Goal: Contribute content: Add original content to the website for others to see

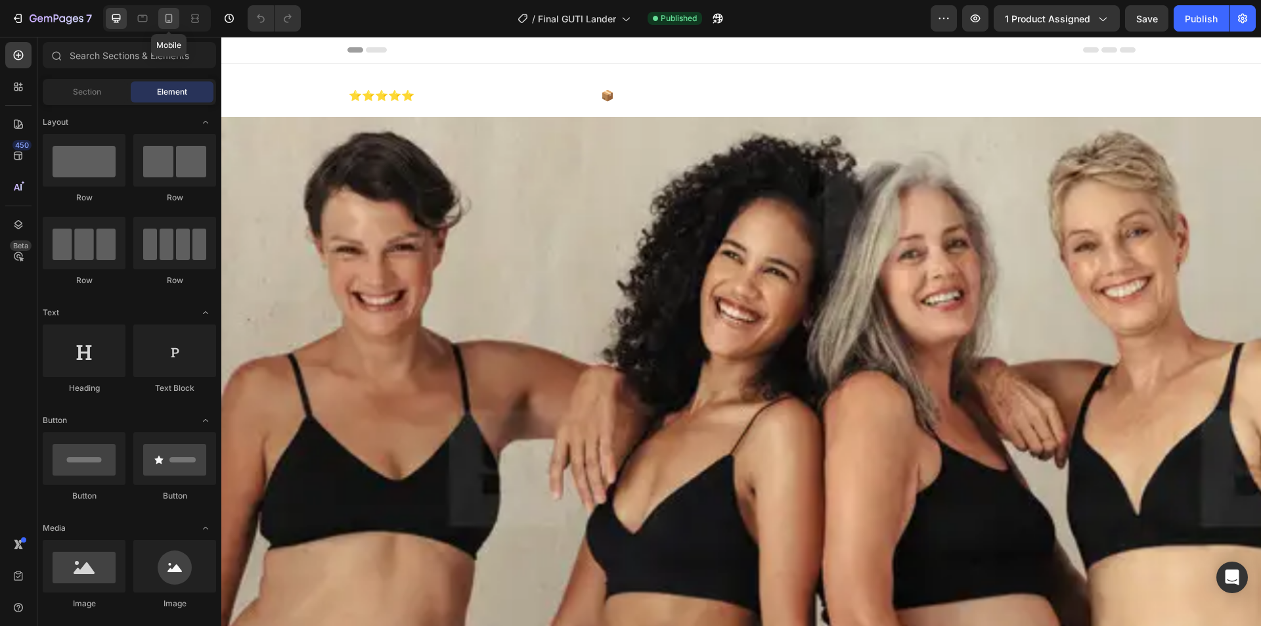
click at [173, 14] on icon at bounding box center [168, 18] width 13 height 13
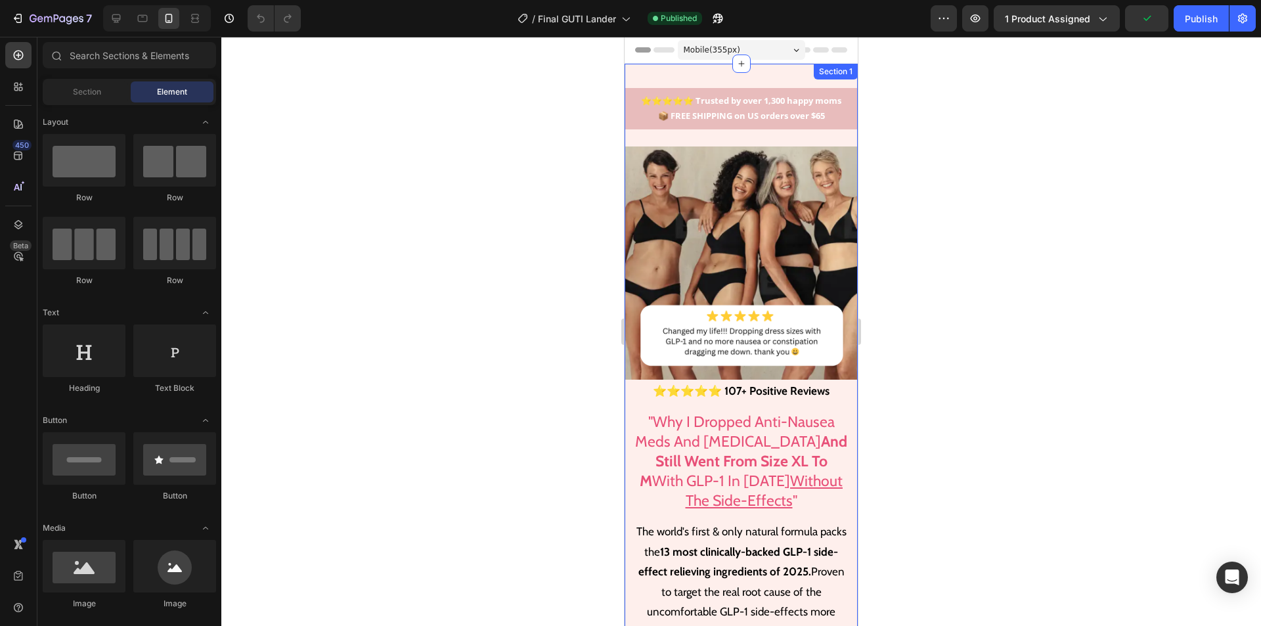
click at [796, 71] on div "⭐⭐⭐⭐⭐ Trusted by over 1,300 happy moms 📦 FREE SHIPPING on US orders over $65 Te…" at bounding box center [740, 472] width 233 height 816
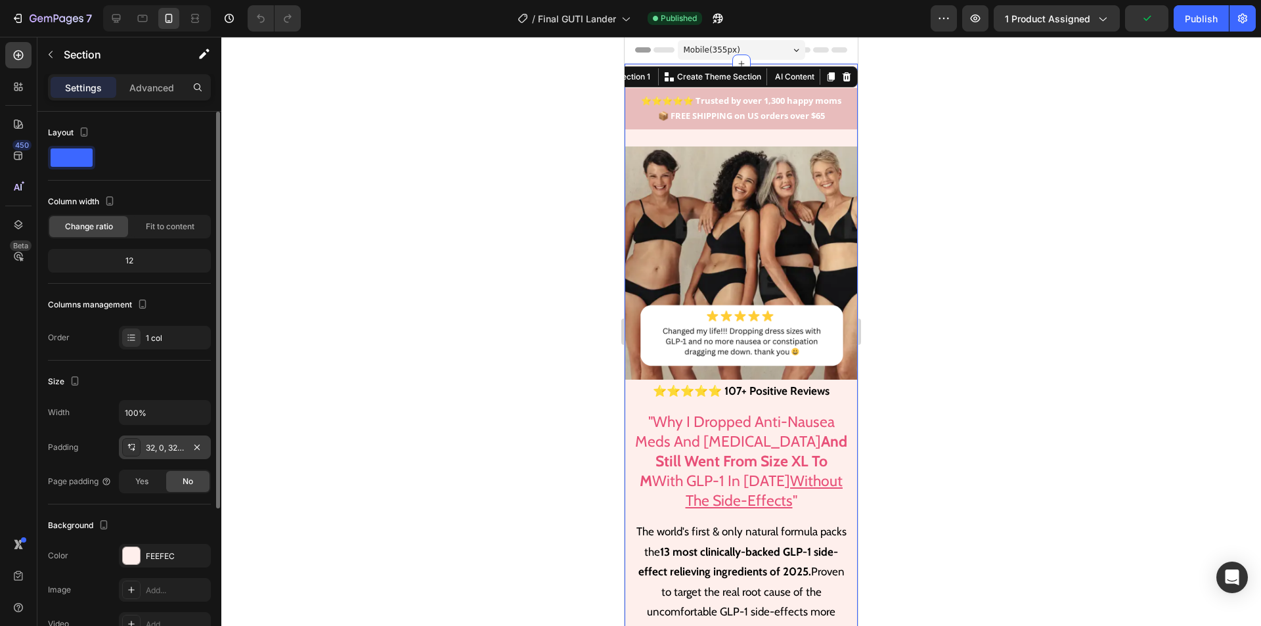
click at [161, 453] on div "32, 0, 32, 0" at bounding box center [165, 448] width 38 height 12
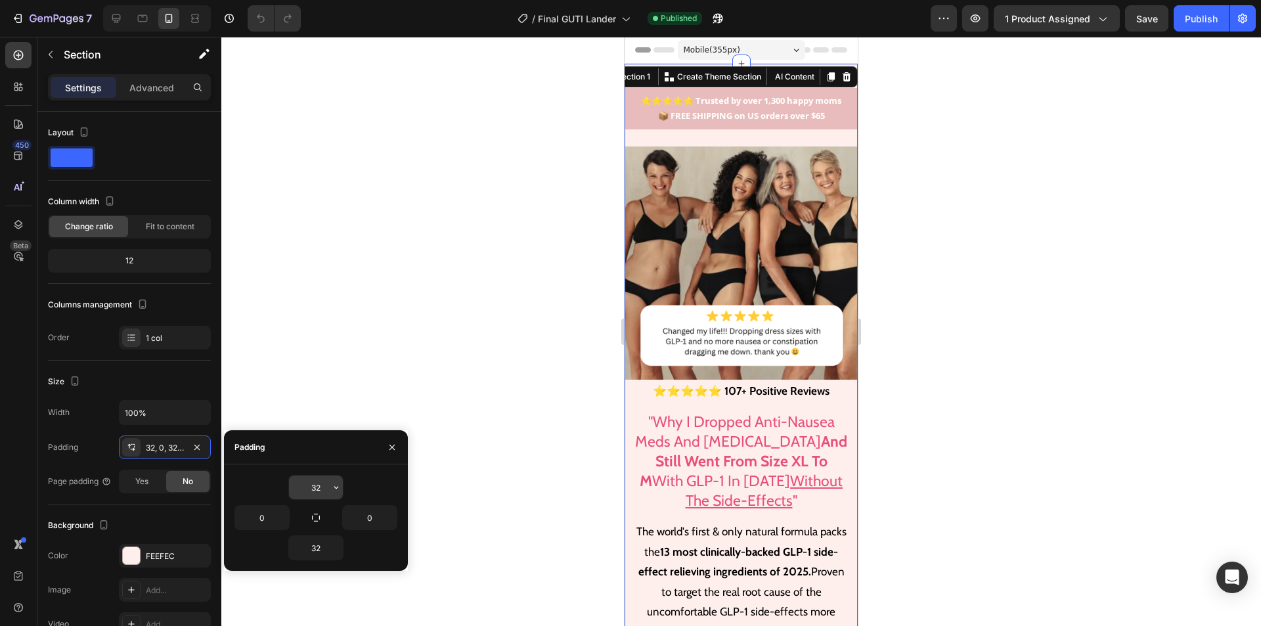
click at [311, 482] on input "32" at bounding box center [316, 487] width 54 height 24
type input "8"
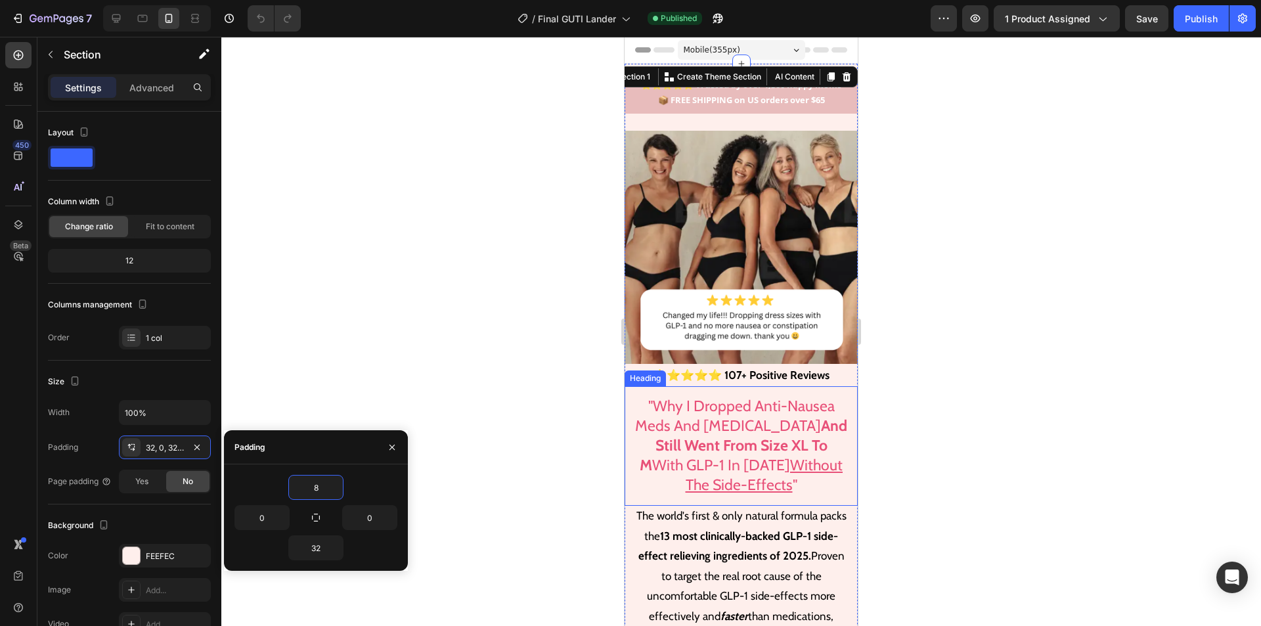
click at [793, 298] on img at bounding box center [740, 247] width 233 height 233
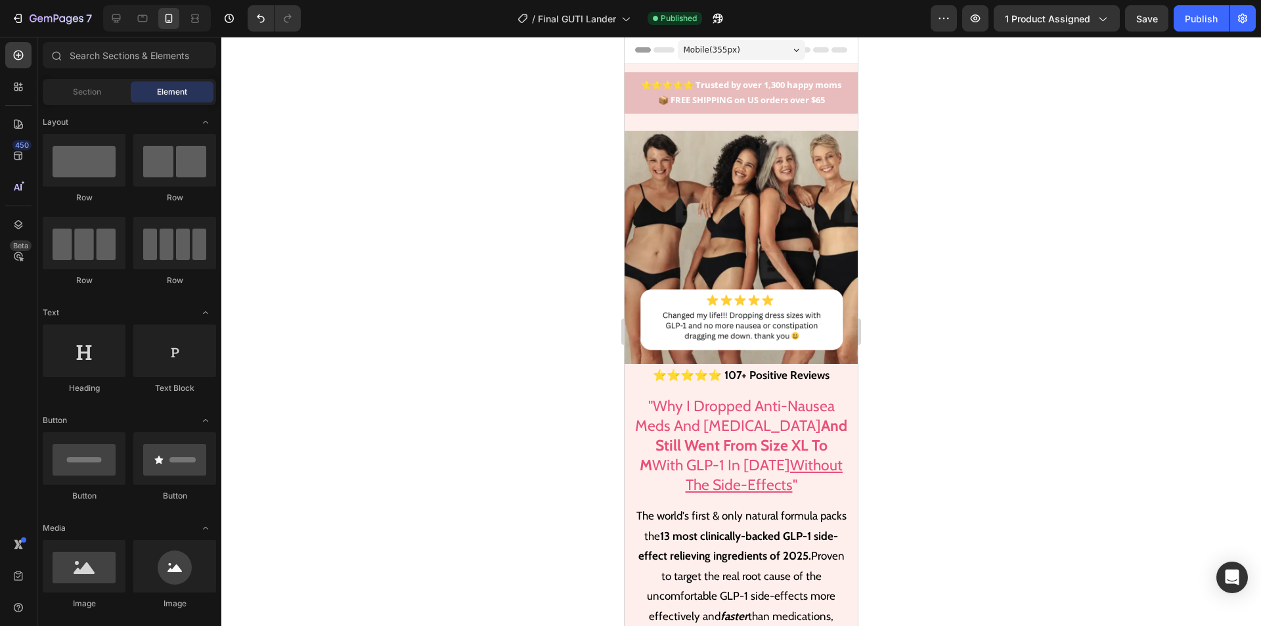
drag, startPoint x: 852, startPoint y: 65, endPoint x: 1482, endPoint y: 97, distance: 631.0
click at [773, 365] on p "⭐⭐⭐⭐⭐ 107+ Positive Reviews" at bounding box center [741, 375] width 230 height 20
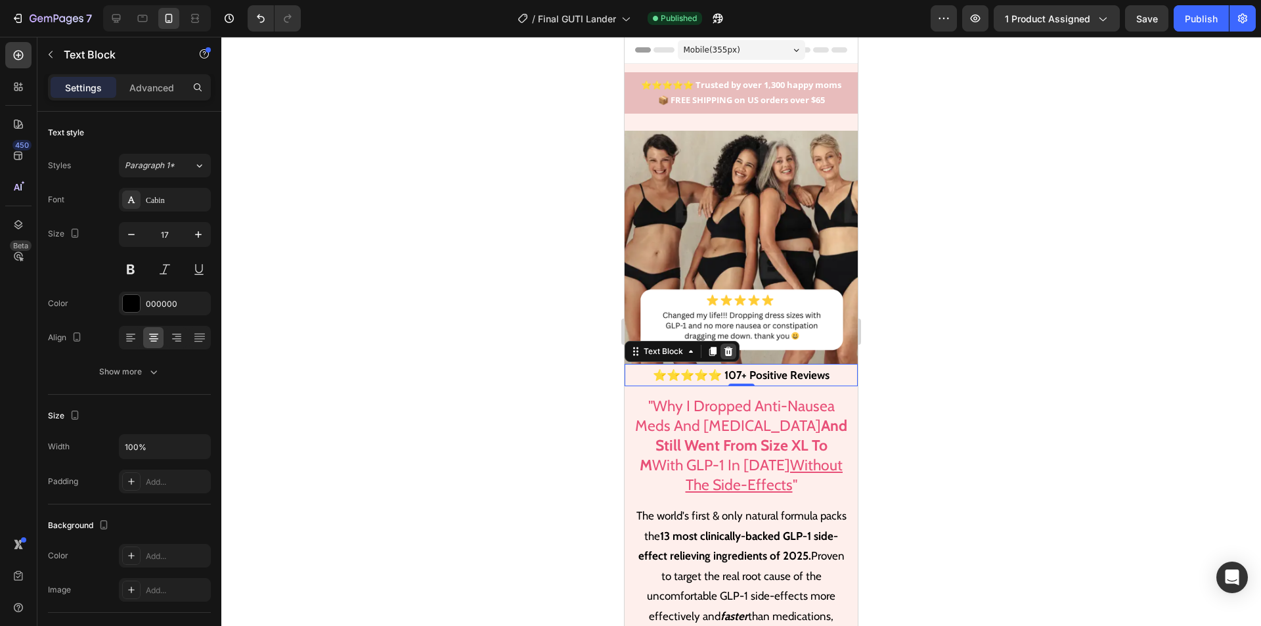
click at [727, 347] on icon at bounding box center [728, 351] width 9 height 9
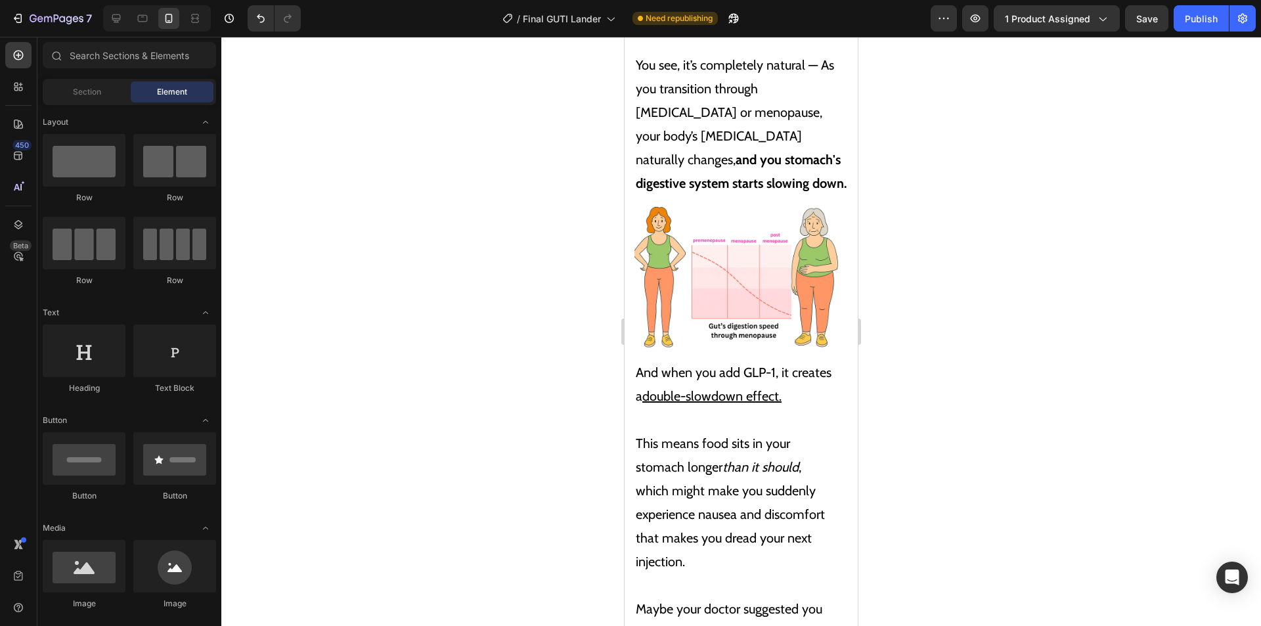
scroll to position [2713, 0]
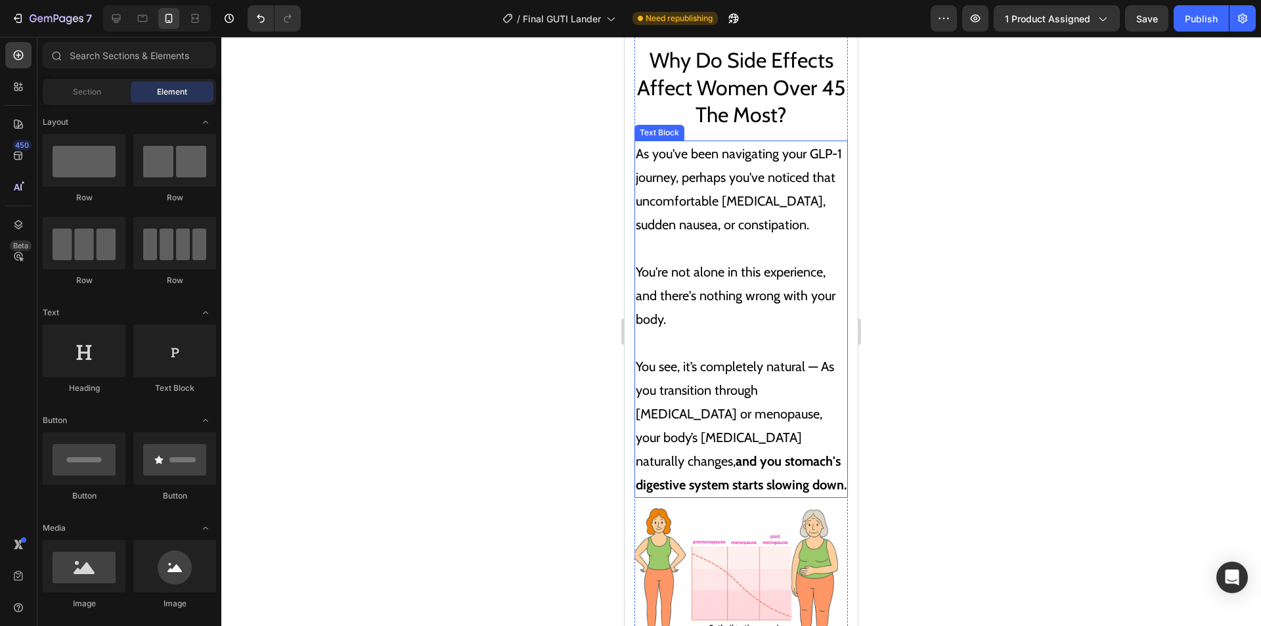
click at [752, 184] on p "As you've been navigating your GLP-1 journey, perhaps you've noticed that uncom…" at bounding box center [741, 189] width 211 height 95
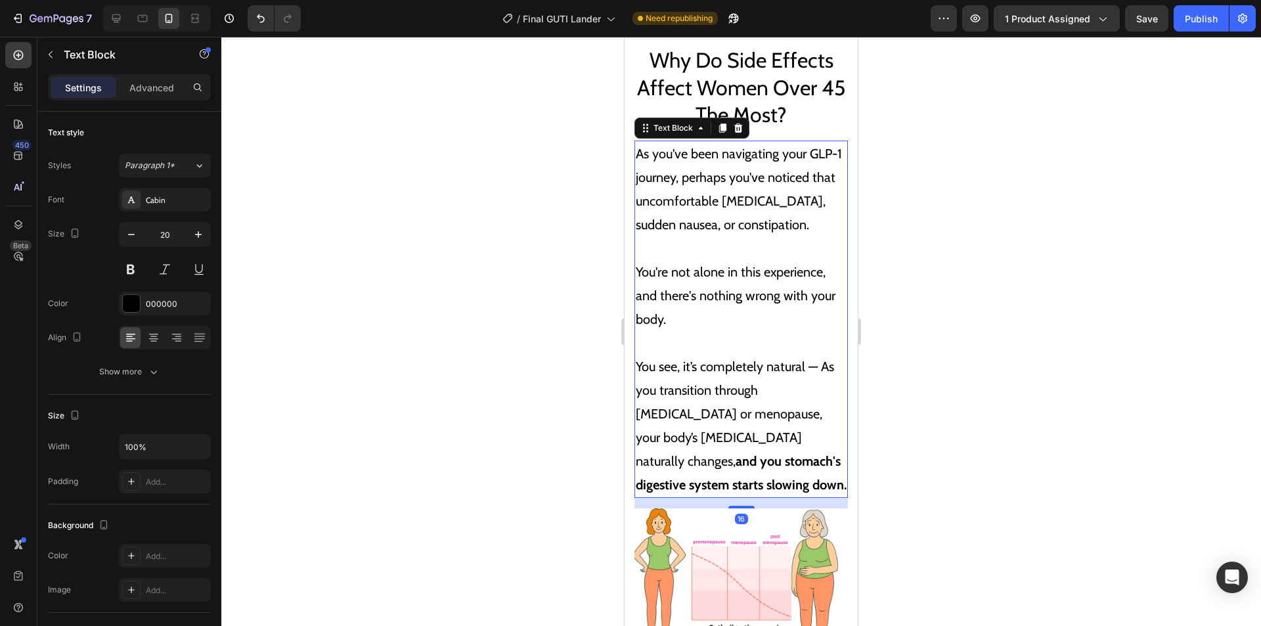
click at [757, 176] on p "As you've been navigating your GLP-1 journey, perhaps you've noticed that uncom…" at bounding box center [741, 189] width 211 height 95
drag, startPoint x: 763, startPoint y: 179, endPoint x: 722, endPoint y: 163, distance: 43.6
click at [719, 178] on p "As you've been navigating your GLP-1 journey, perhaps you've noticed that uncom…" at bounding box center [741, 189] width 211 height 95
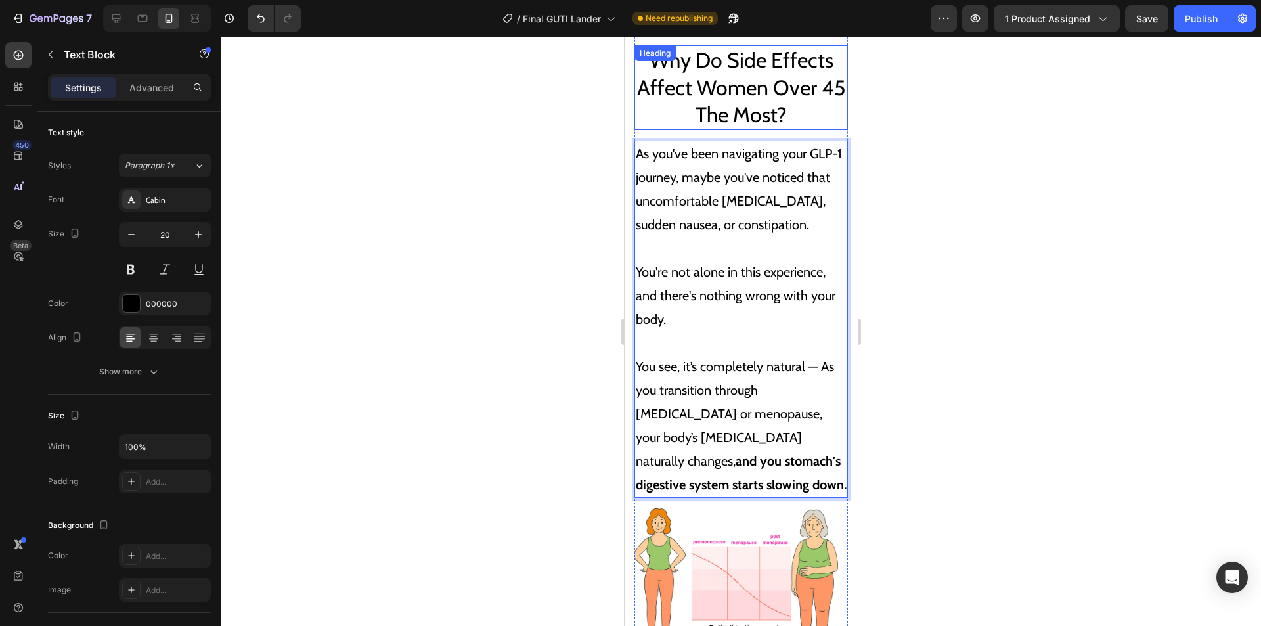
click at [738, 89] on span "Why Do Side Effects Affect Women Over 45 The Most?" at bounding box center [741, 87] width 208 height 80
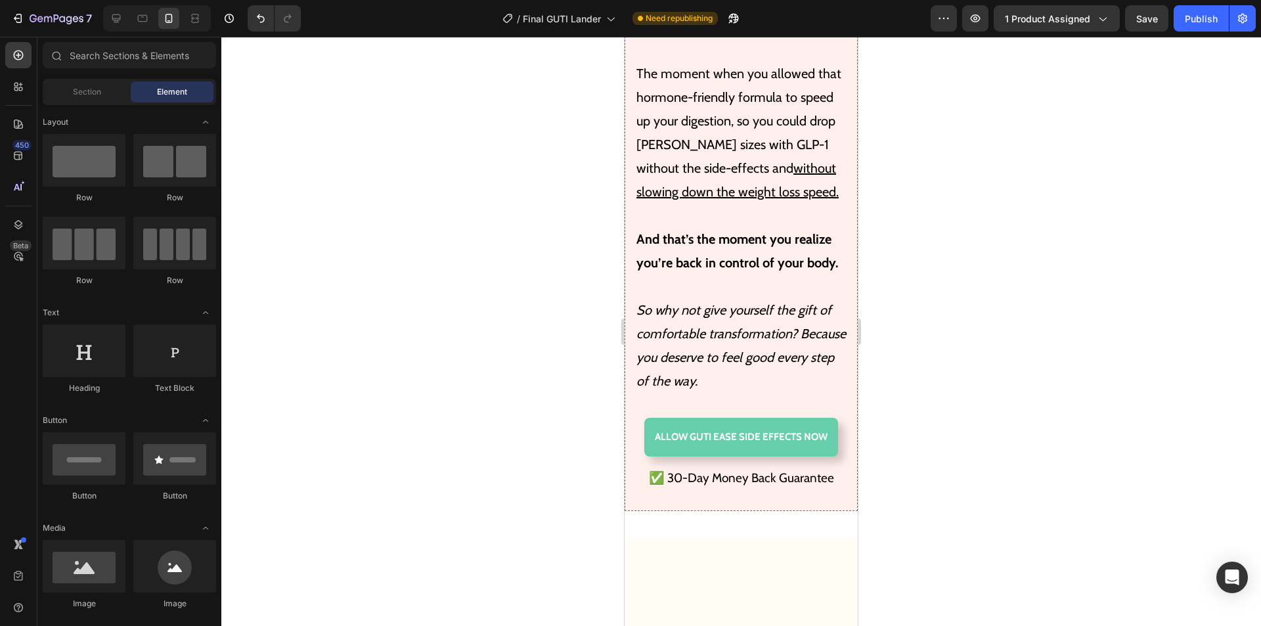
scroll to position [5284, 0]
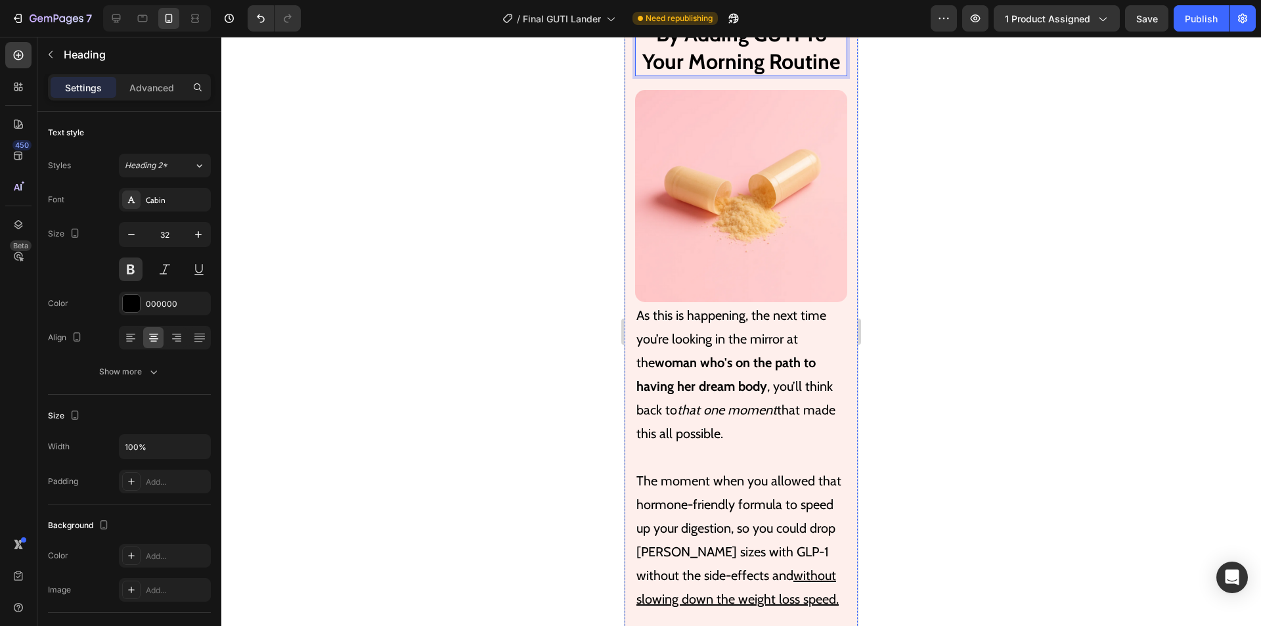
scroll to position [5153, 0]
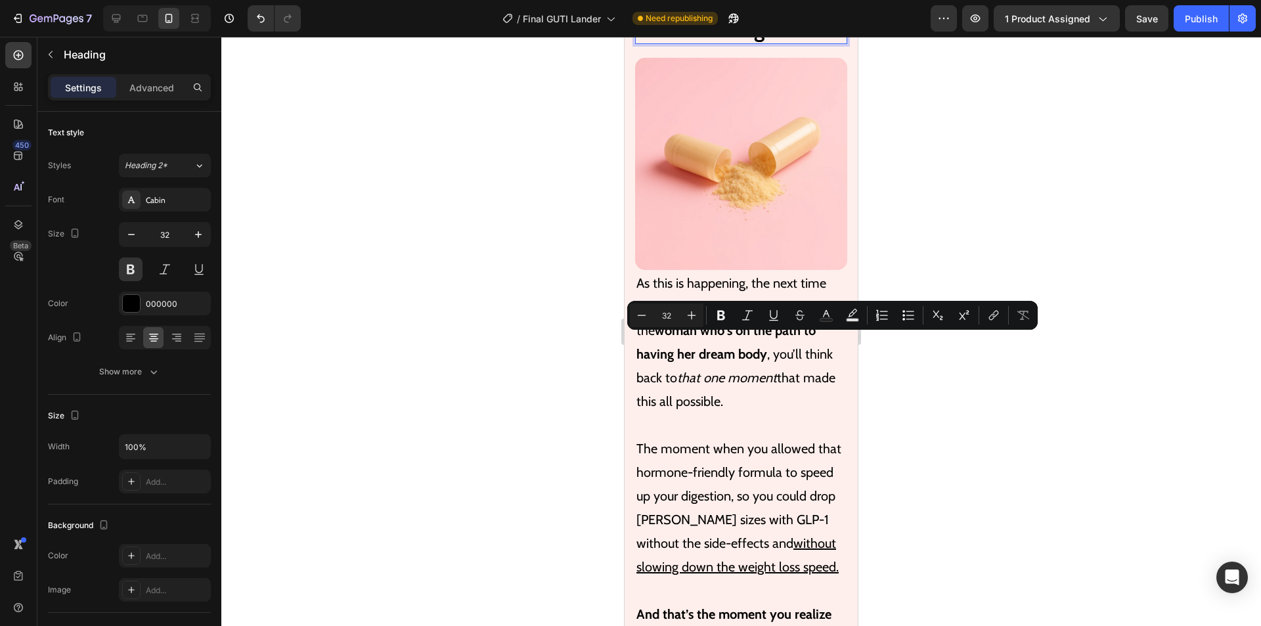
drag, startPoint x: 811, startPoint y: 375, endPoint x: 645, endPoint y: 347, distance: 167.7
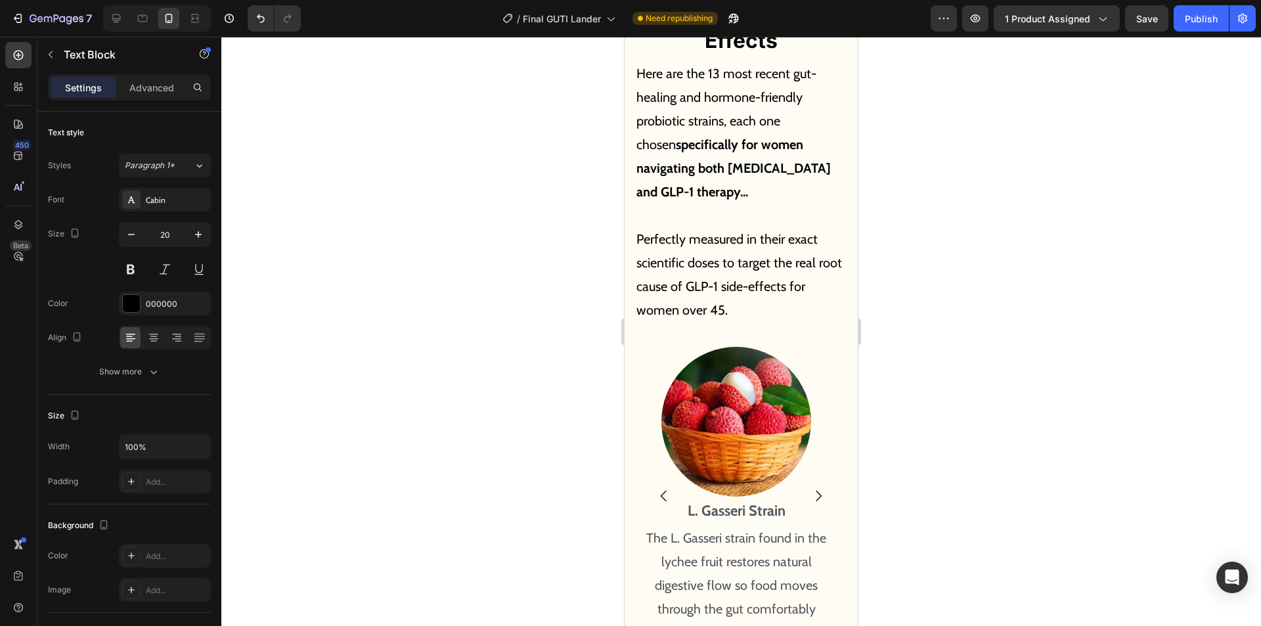
scroll to position [6203, 0]
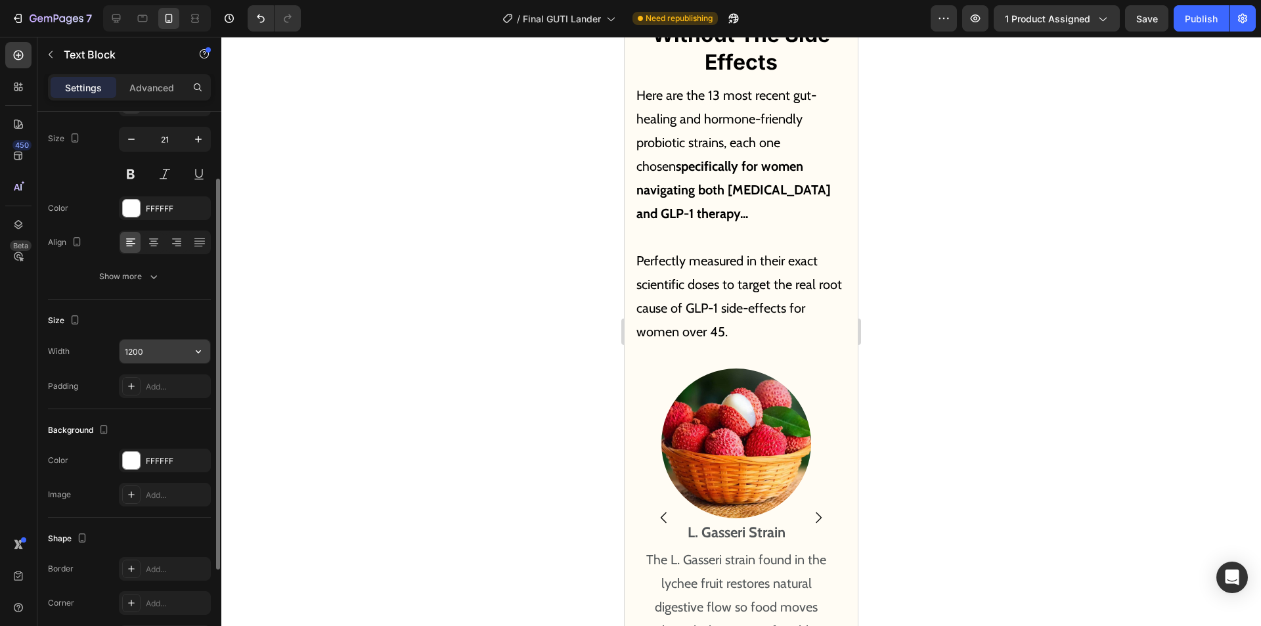
scroll to position [30, 0]
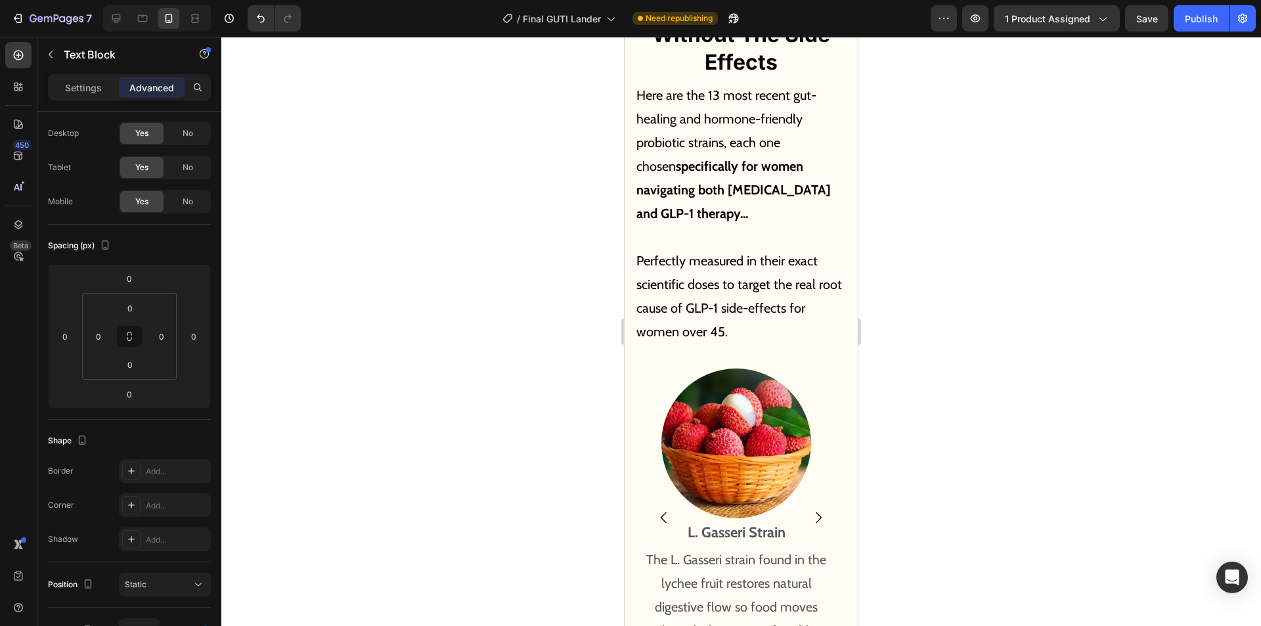
drag, startPoint x: 691, startPoint y: 327, endPoint x: 689, endPoint y: 335, distance: 8.1
click at [83, 83] on p "Settings" at bounding box center [83, 88] width 37 height 14
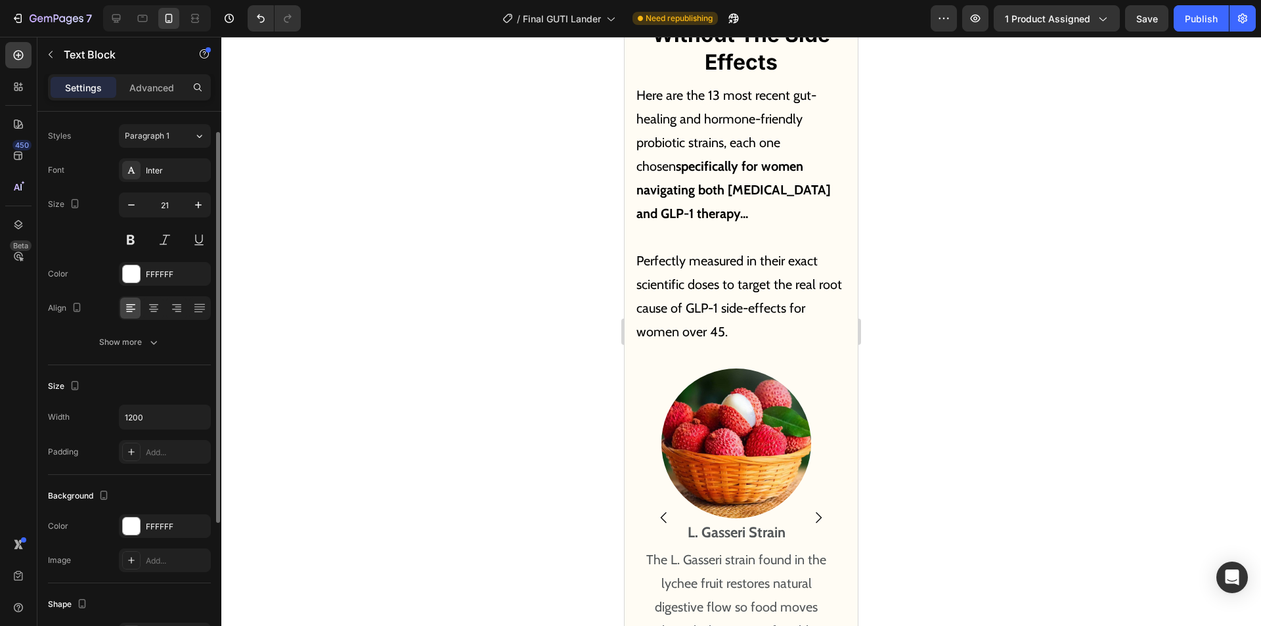
click at [179, 209] on input "21" at bounding box center [164, 205] width 43 height 24
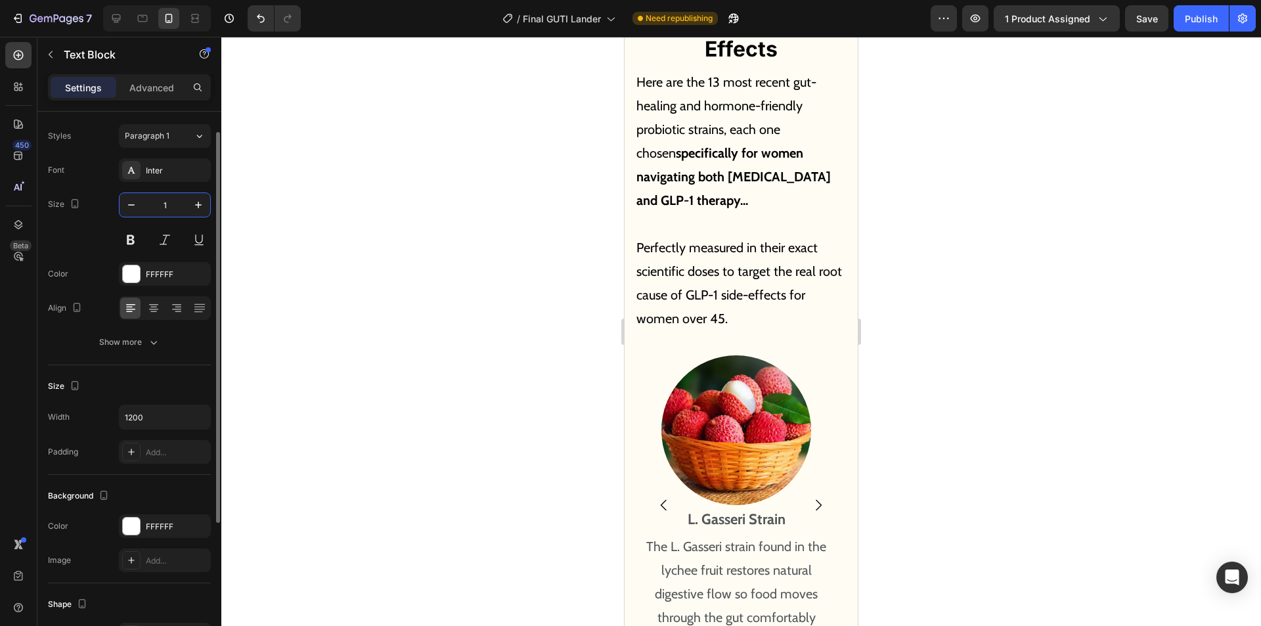
type input "15"
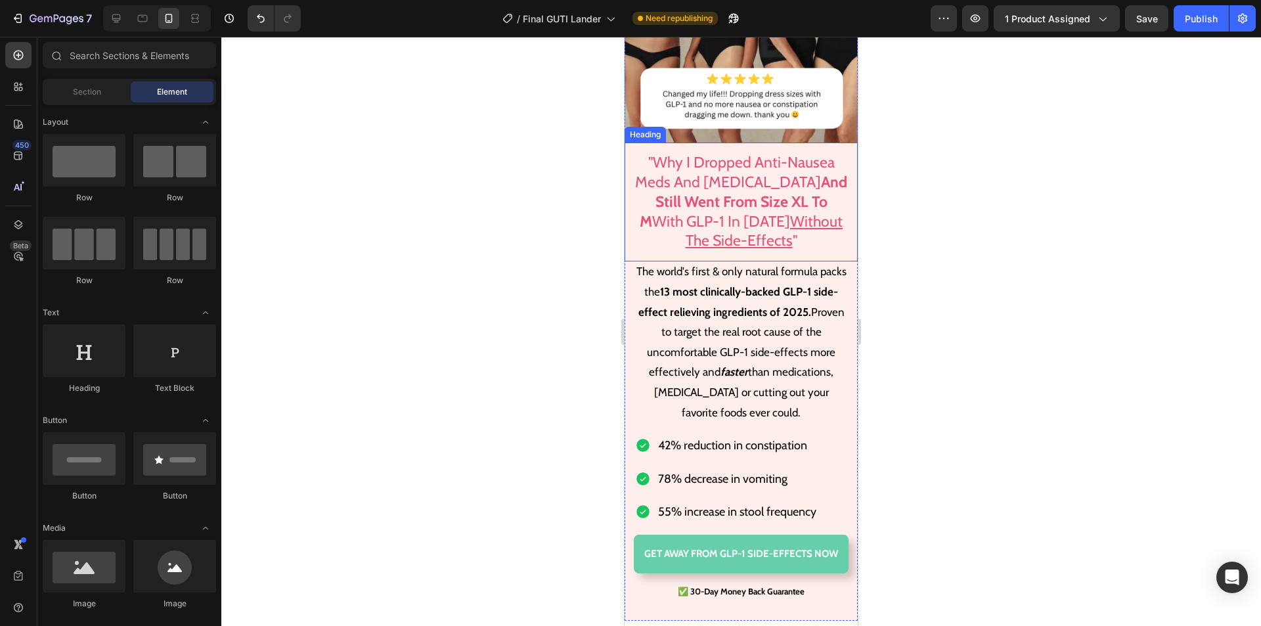
scroll to position [263, 0]
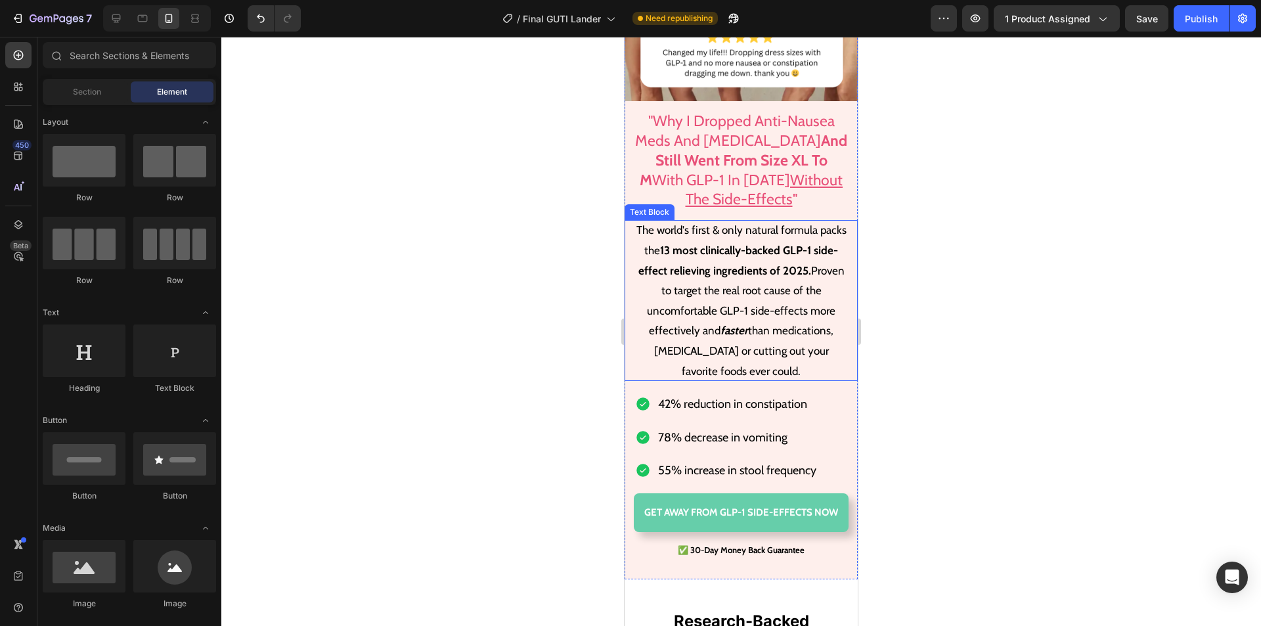
click at [649, 248] on p "The world's first & only natural formula packs the 13 most clinically-backed GL…" at bounding box center [741, 300] width 212 height 161
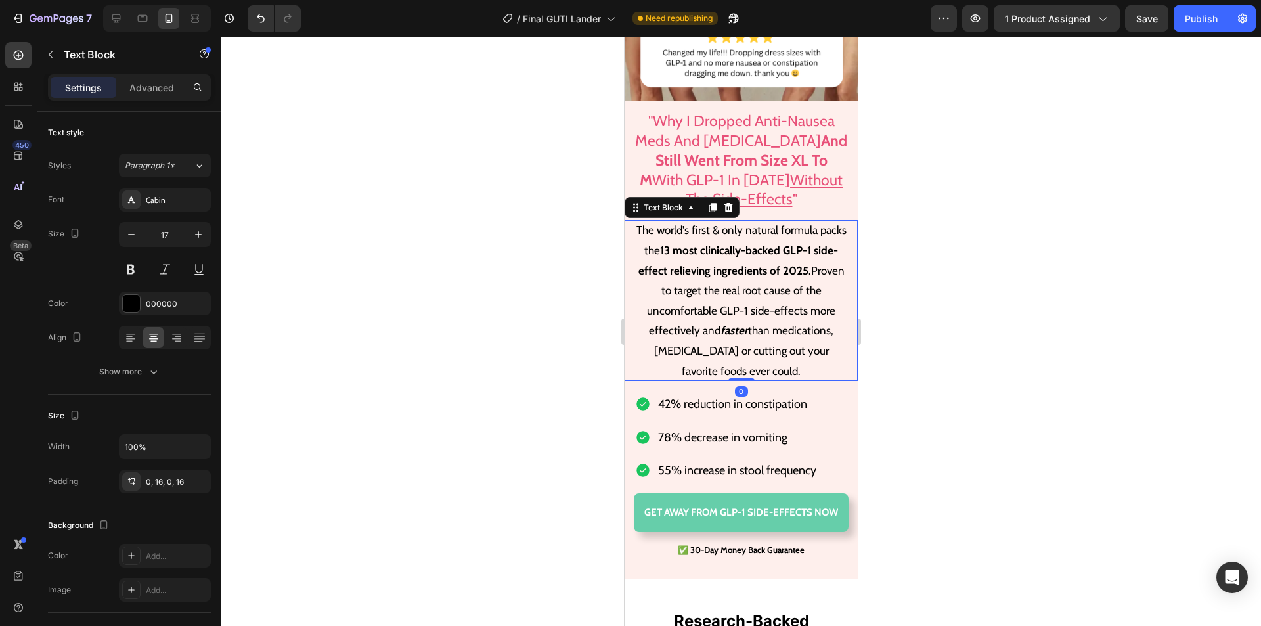
click at [638, 242] on p "The world's first & only natural formula packs the 13 most clinically-backed GL…" at bounding box center [741, 300] width 212 height 161
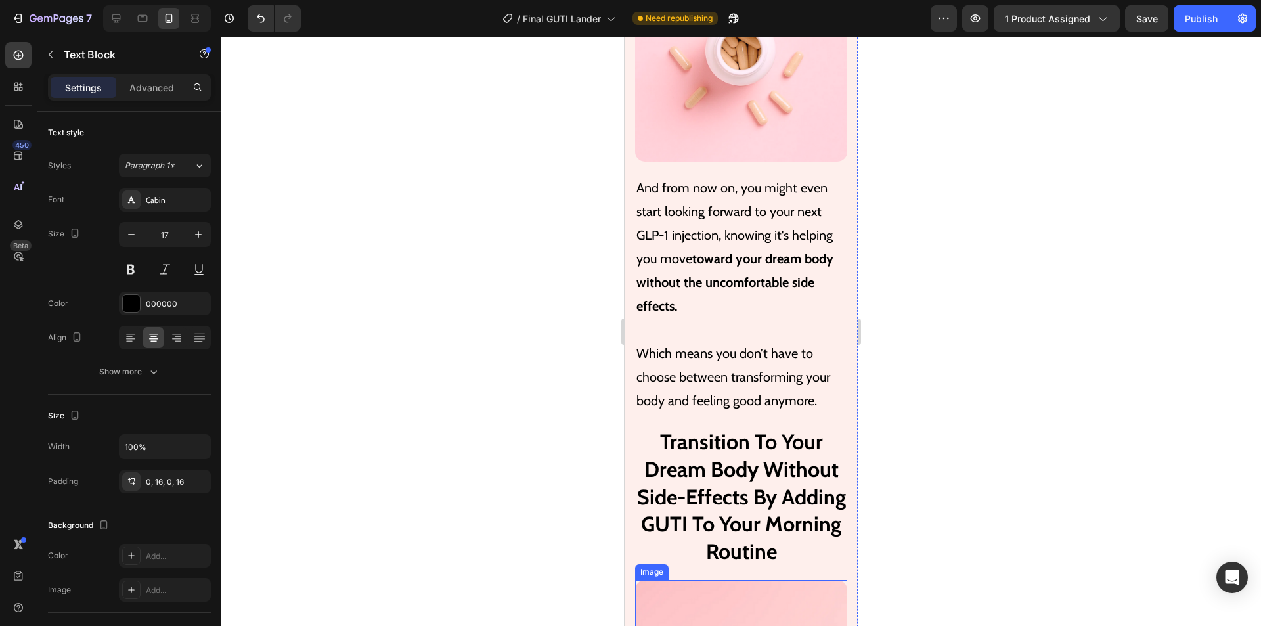
scroll to position [4924, 0]
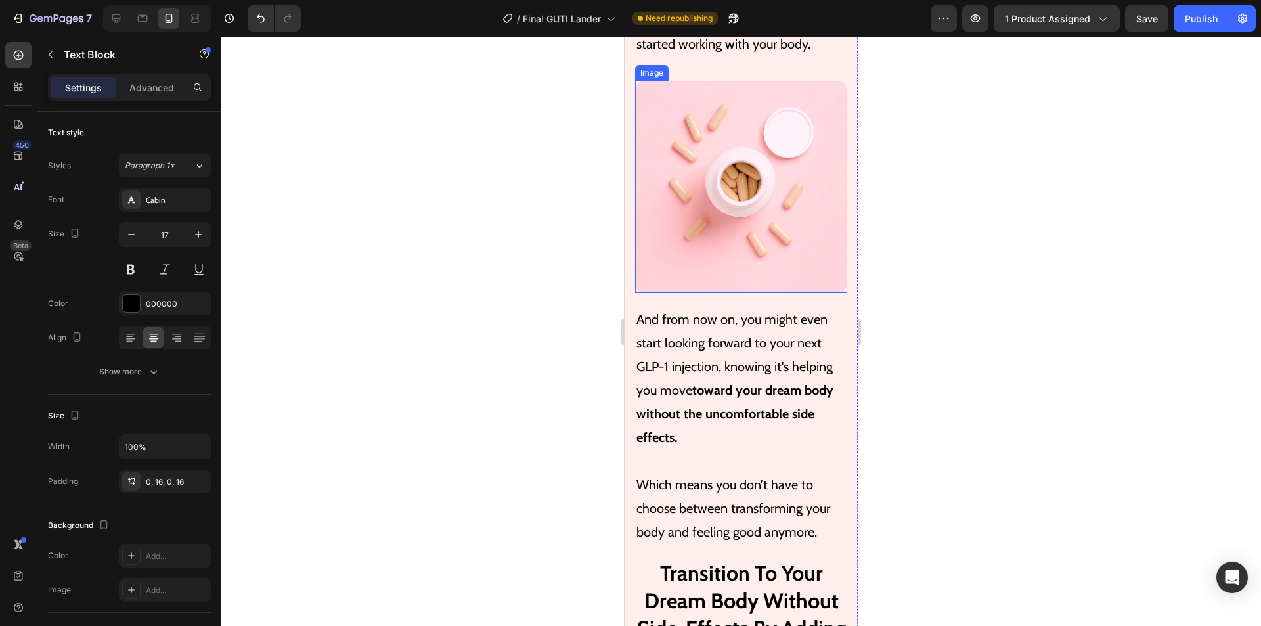
click at [775, 198] on img at bounding box center [741, 187] width 212 height 212
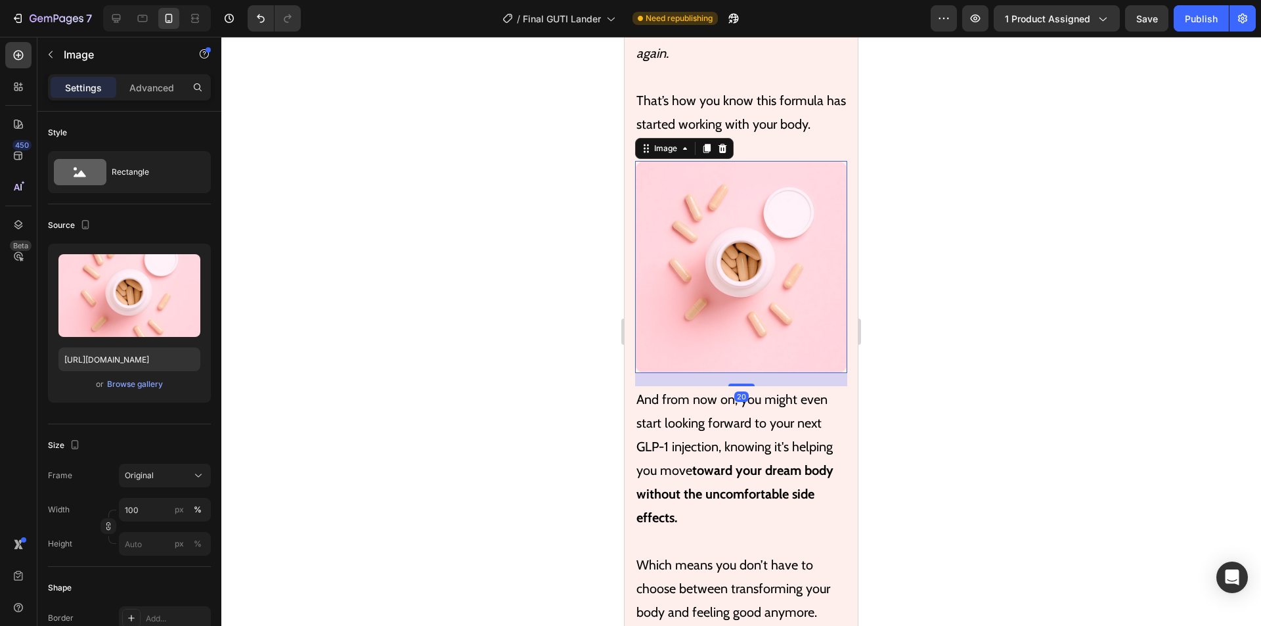
scroll to position [4793, 0]
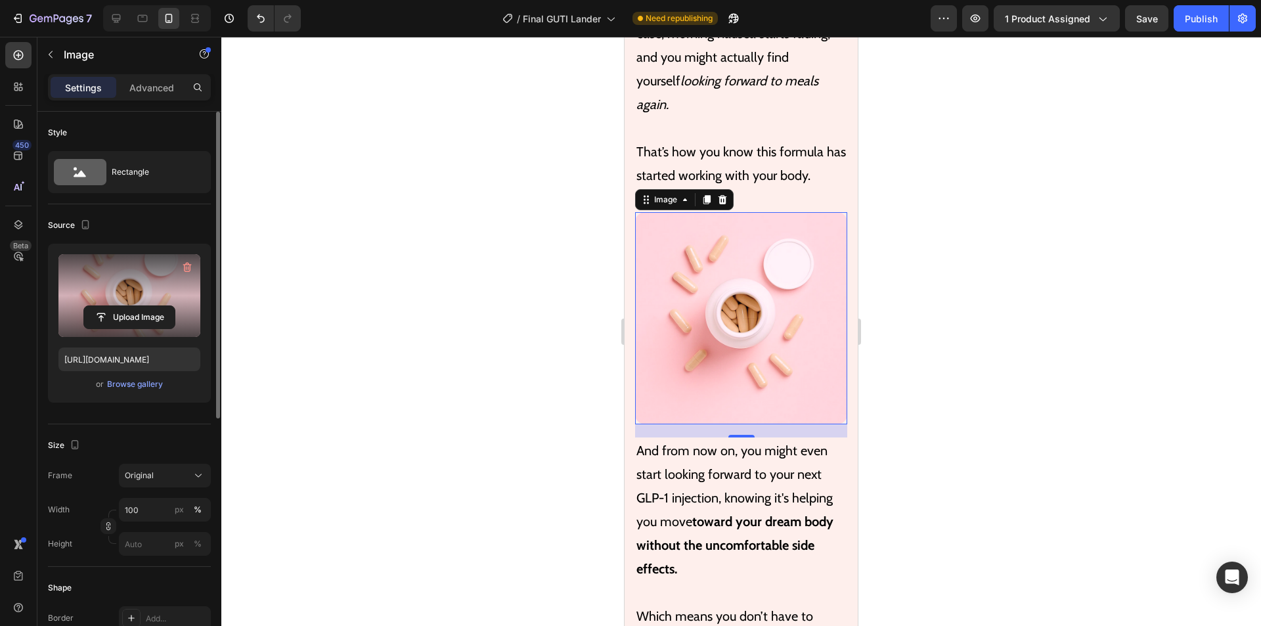
drag, startPoint x: 135, startPoint y: 299, endPoint x: 171, endPoint y: 295, distance: 36.3
click at [5, 304] on div "450 Beta" at bounding box center [18, 331] width 37 height 589
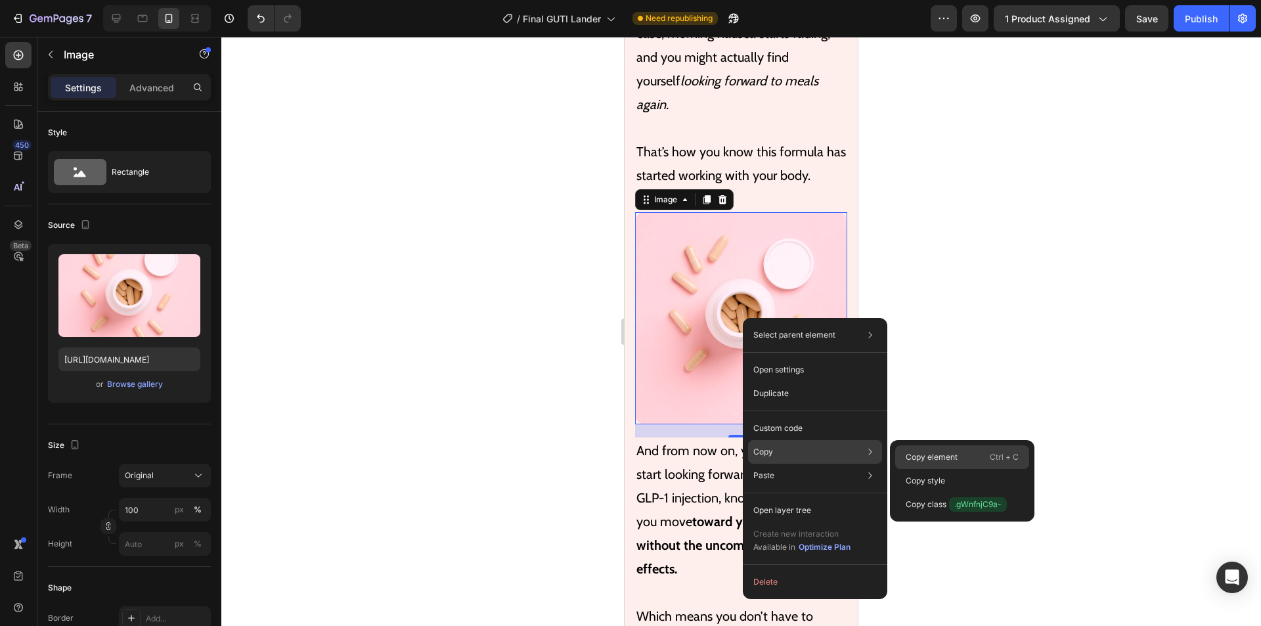
click at [948, 456] on p "Copy element" at bounding box center [931, 457] width 52 height 12
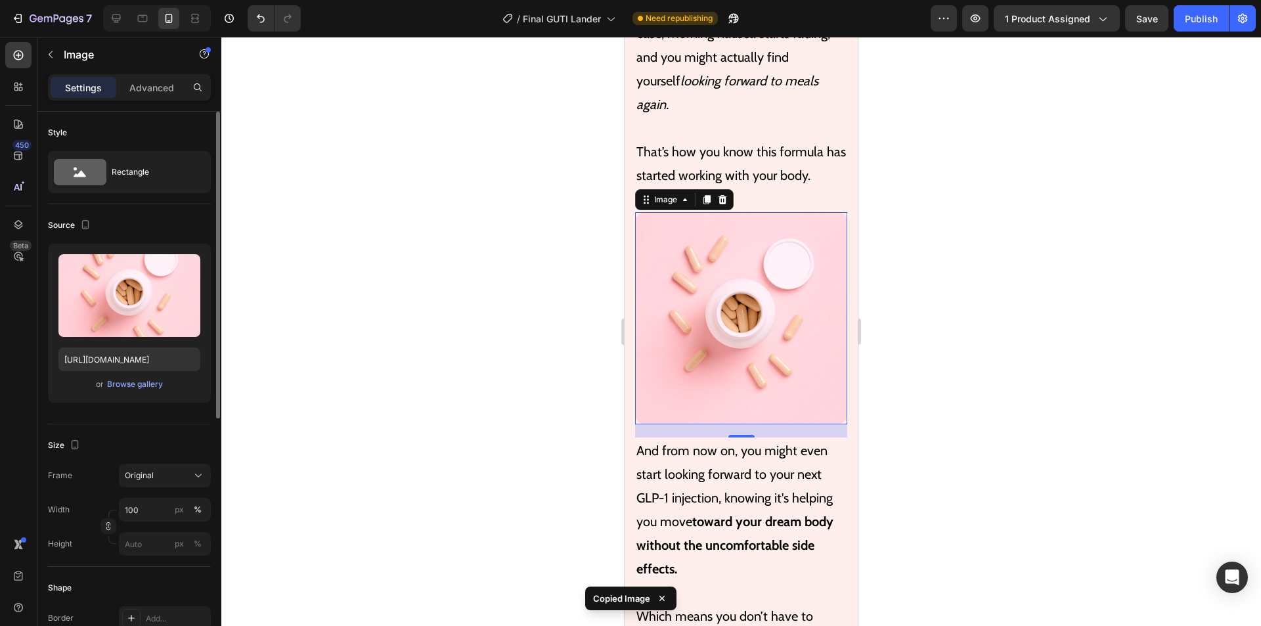
click at [129, 412] on div "Upload Image [URL][DOMAIN_NAME] or Browse gallery" at bounding box center [129, 328] width 163 height 169
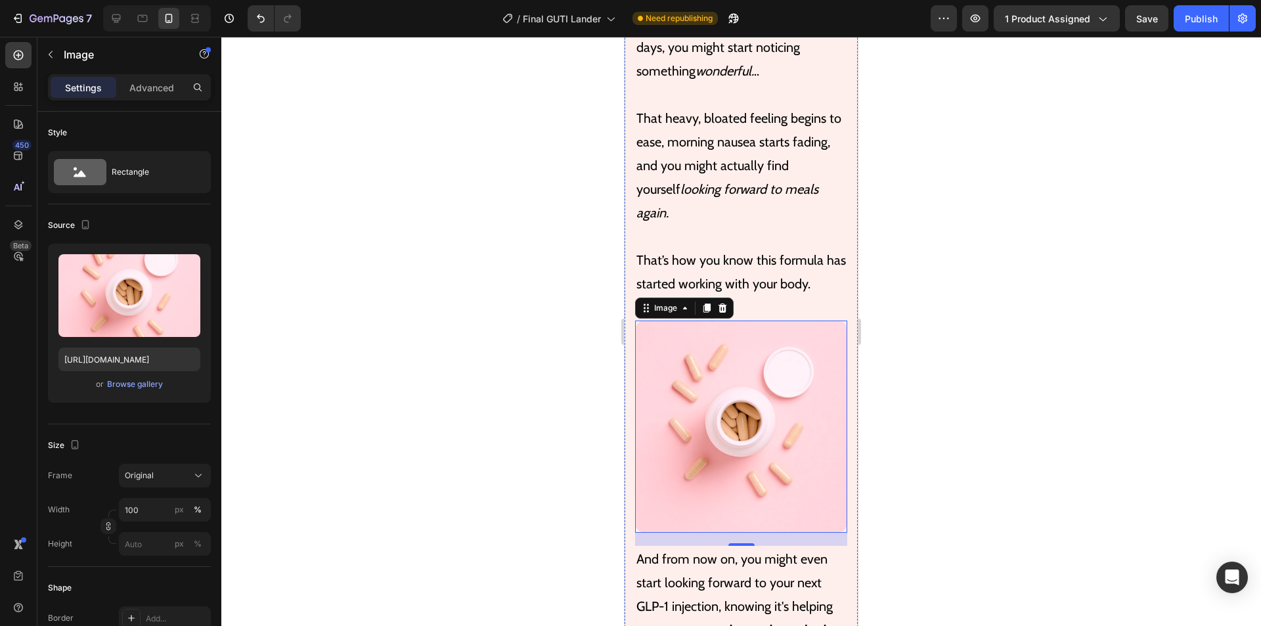
scroll to position [4727, 0]
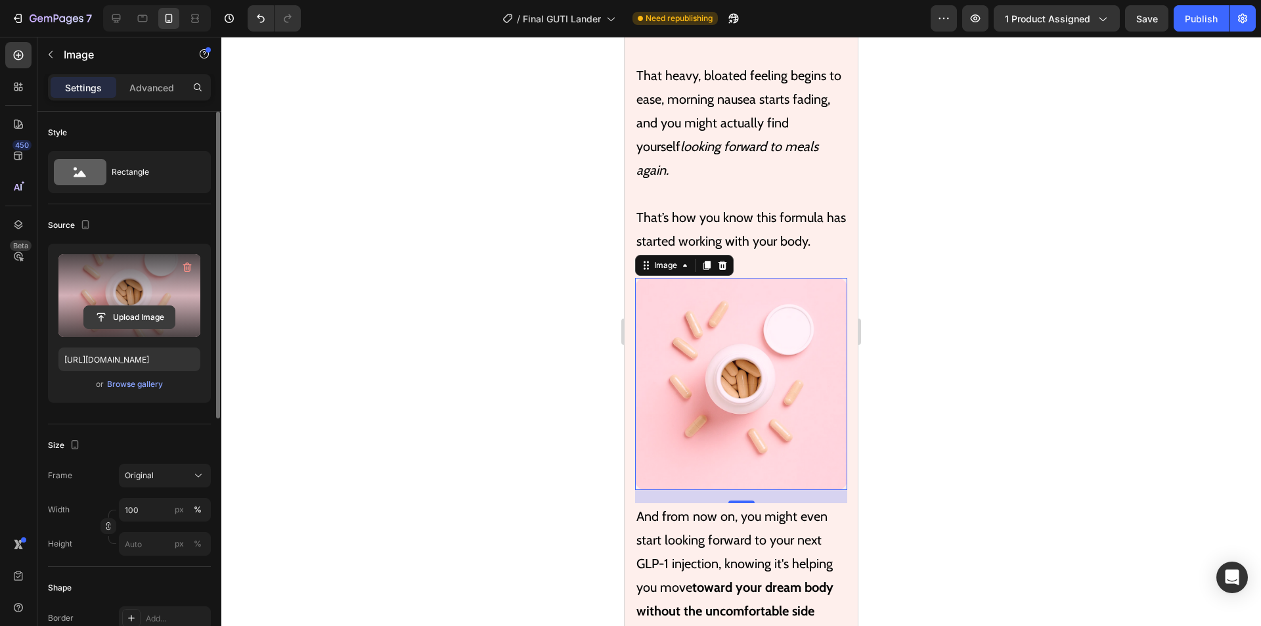
click at [126, 314] on input "file" at bounding box center [129, 317] width 91 height 22
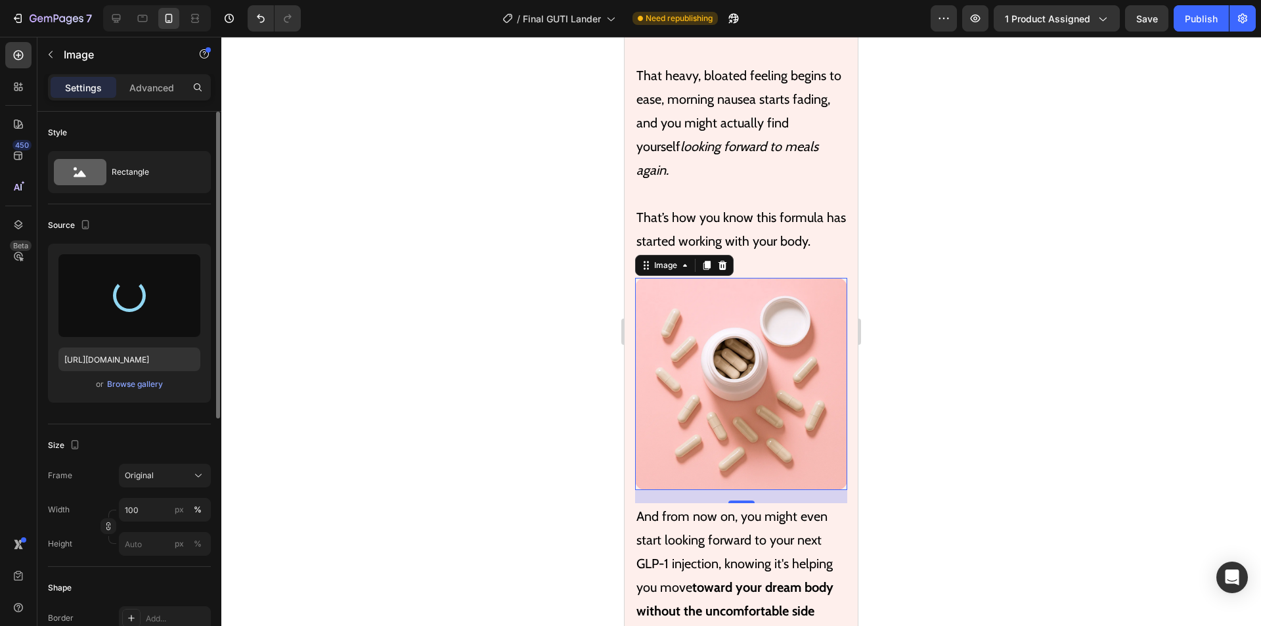
type input "[URL][DOMAIN_NAME]"
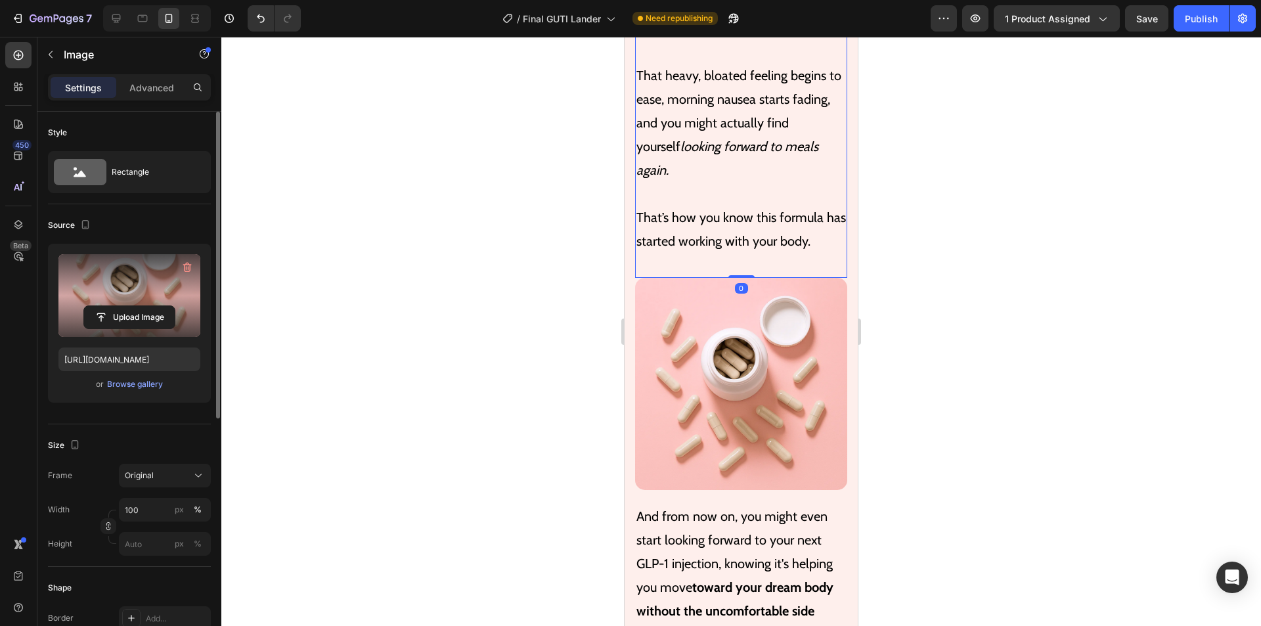
click at [799, 220] on p "That’s how you know this formula has started working with your body." at bounding box center [740, 228] width 209 height 47
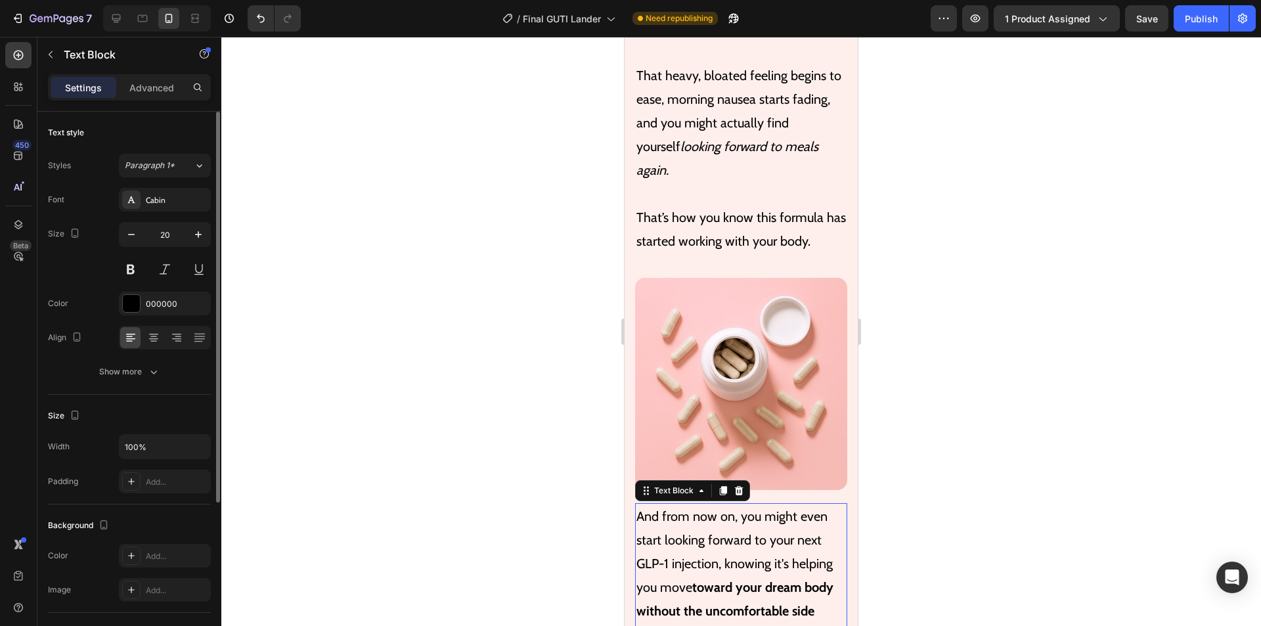
drag, startPoint x: 808, startPoint y: 571, endPoint x: 844, endPoint y: 539, distance: 47.9
click at [808, 571] on p "And from now on, you might even start looking forward to your next GLP-1 inject…" at bounding box center [740, 575] width 209 height 142
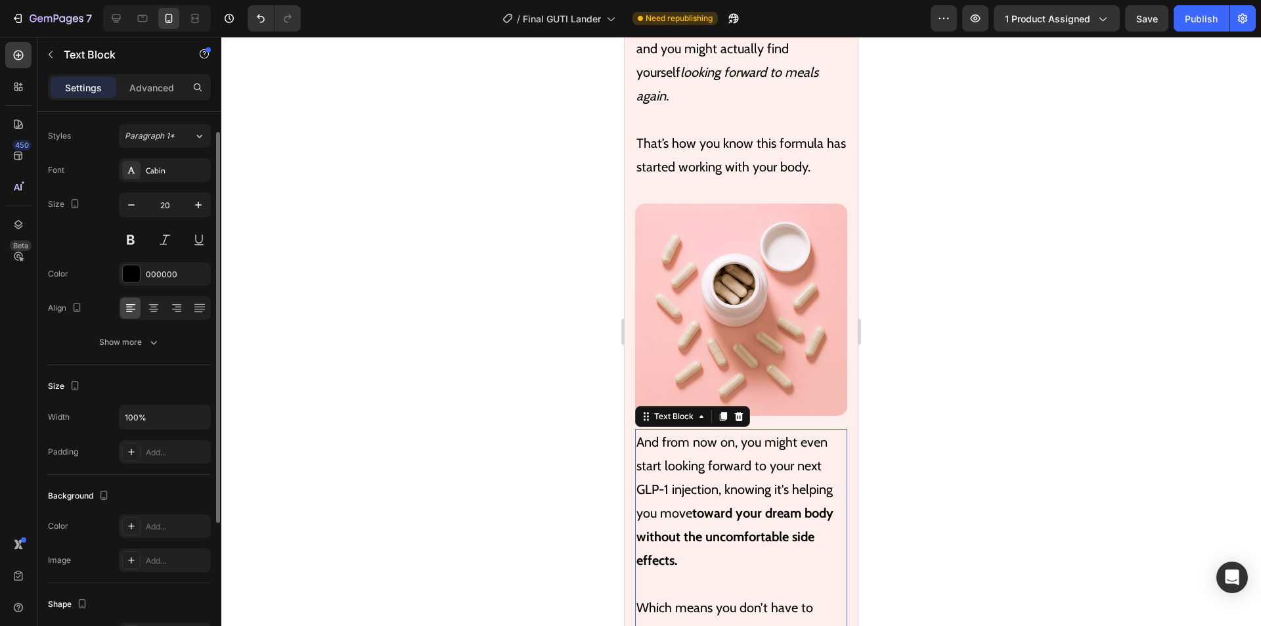
scroll to position [4793, 0]
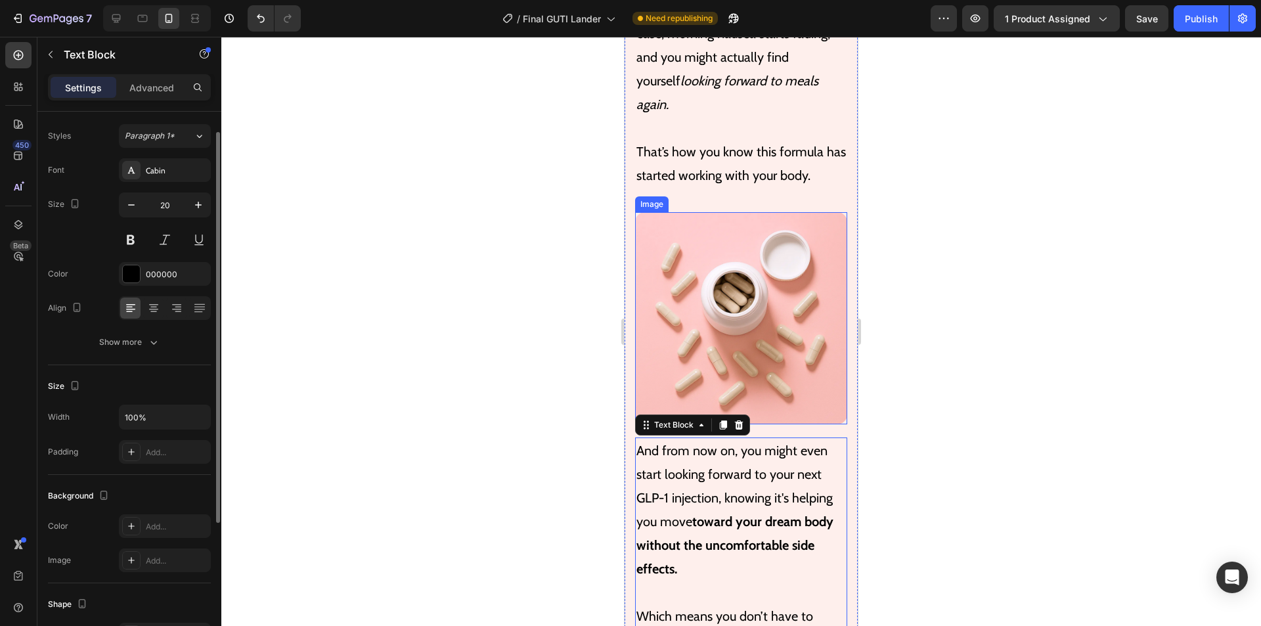
click at [756, 308] on img at bounding box center [741, 318] width 212 height 212
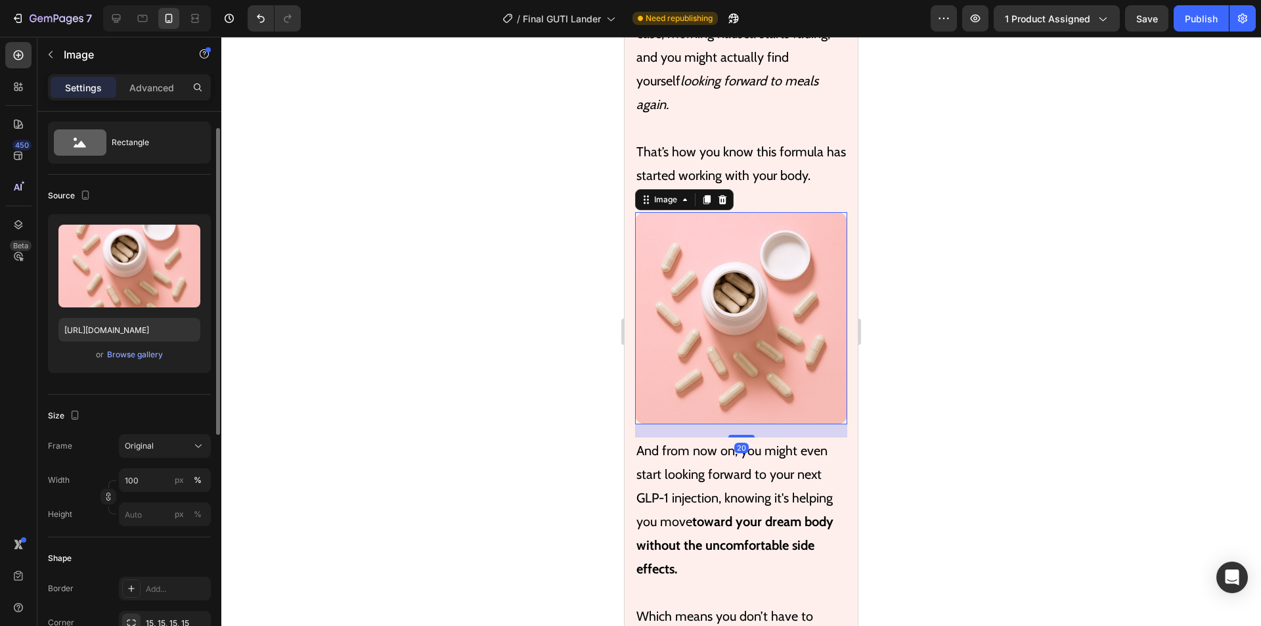
scroll to position [0, 0]
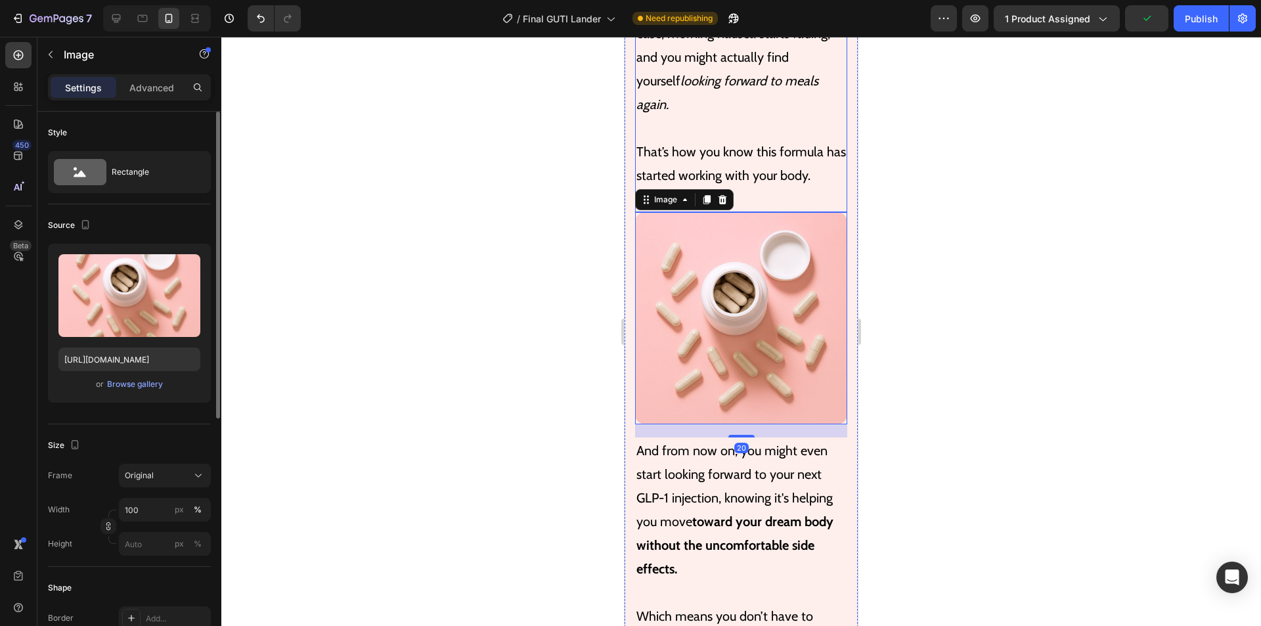
click at [807, 130] on p at bounding box center [740, 128] width 209 height 24
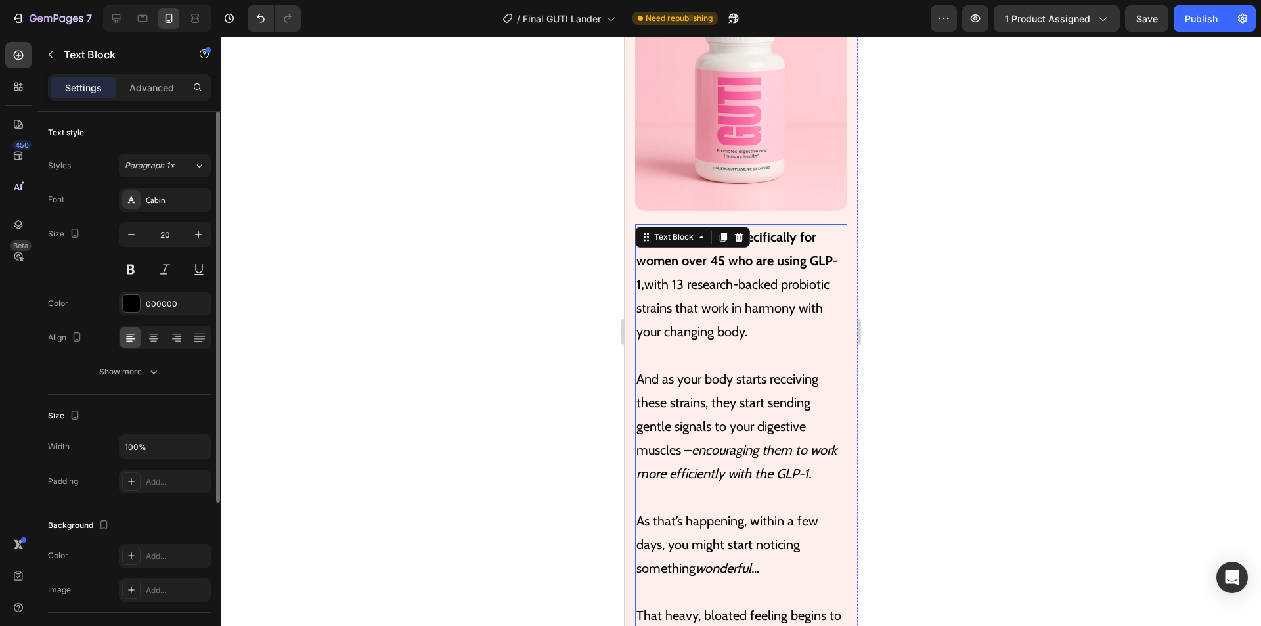
scroll to position [4070, 0]
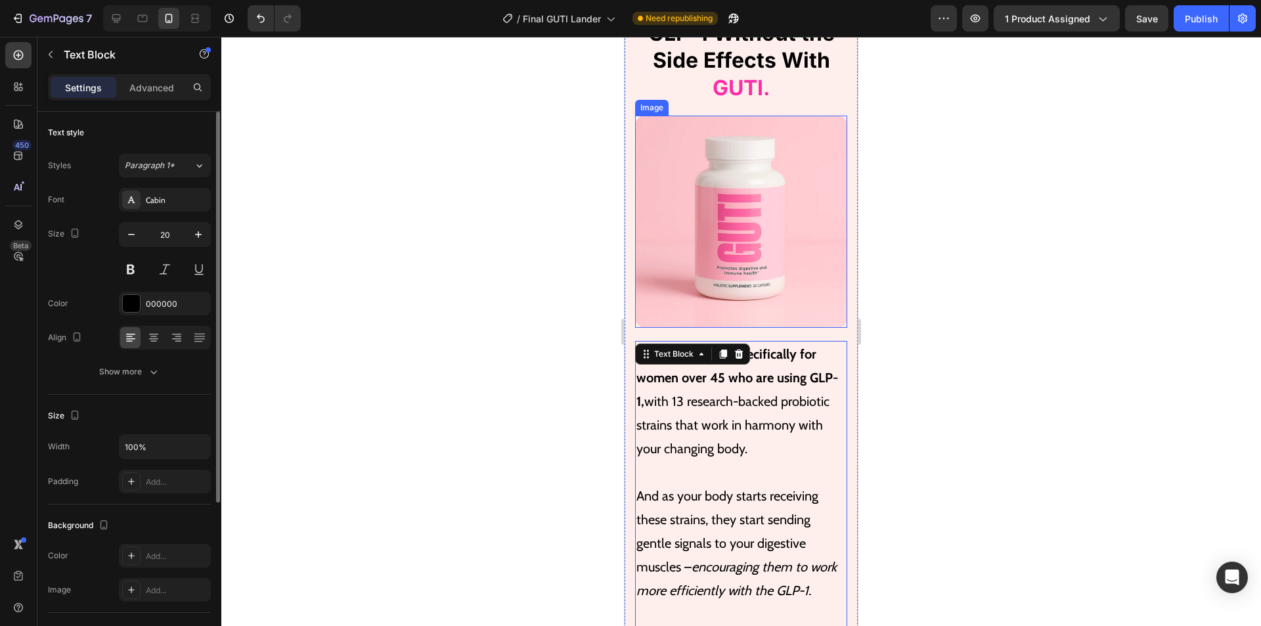
click at [792, 183] on img at bounding box center [741, 222] width 212 height 212
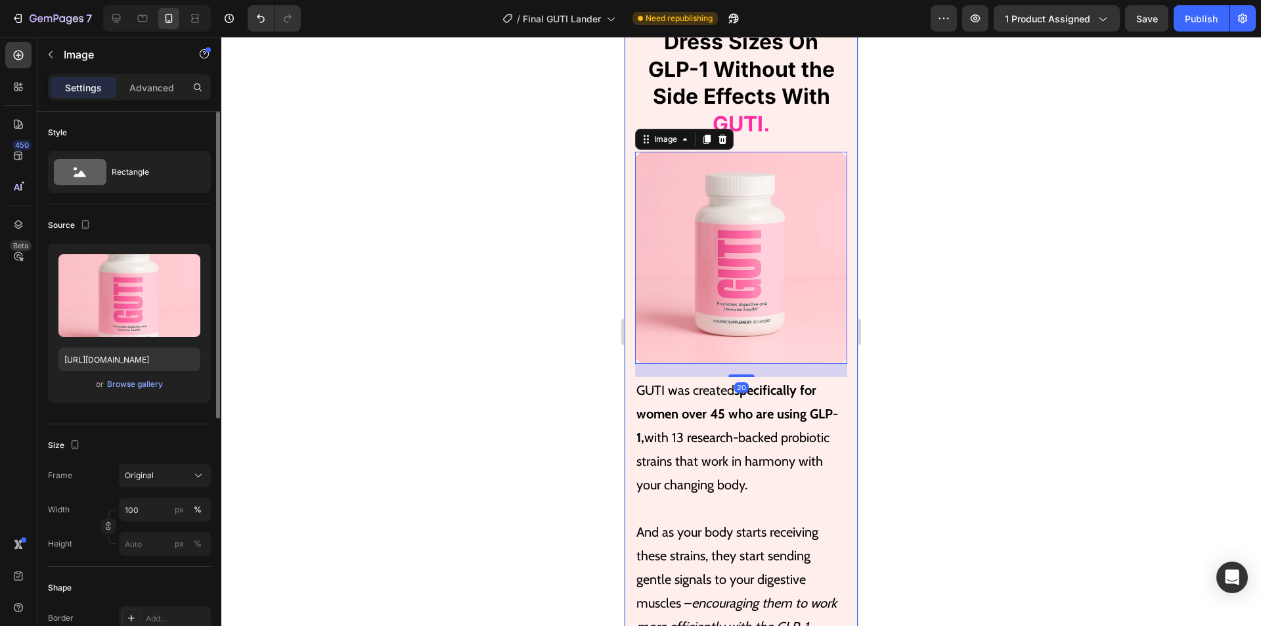
scroll to position [3873, 0]
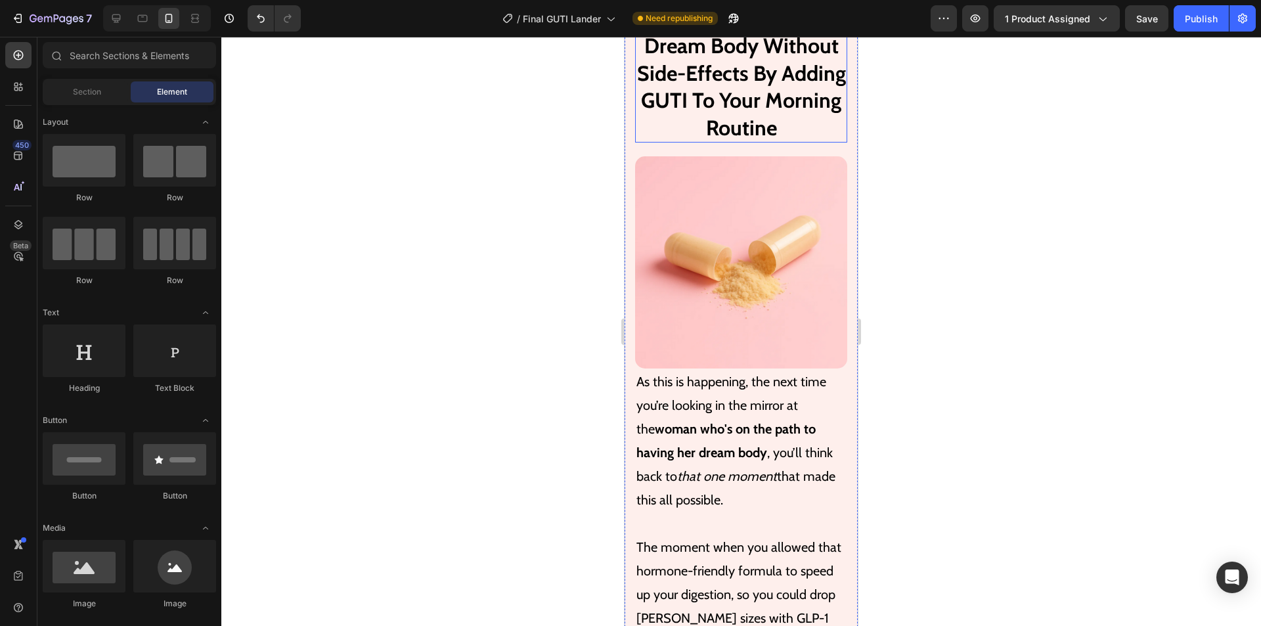
scroll to position [5479, 0]
click at [704, 282] on img at bounding box center [741, 262] width 212 height 212
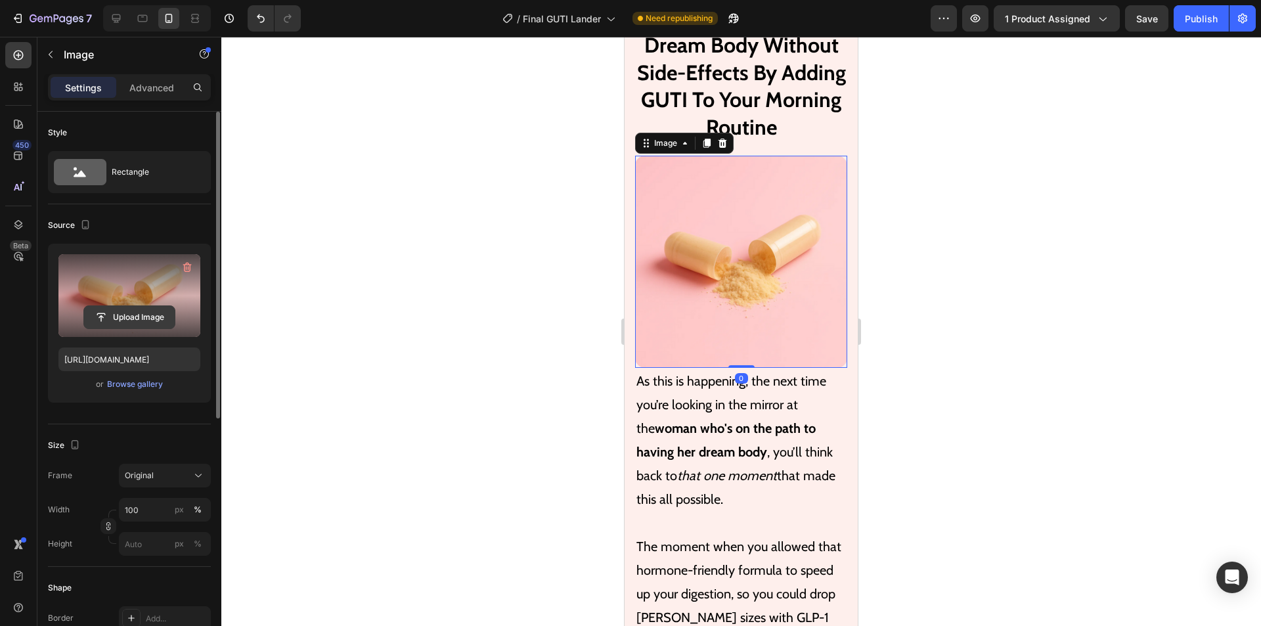
click at [135, 320] on input "file" at bounding box center [129, 317] width 91 height 22
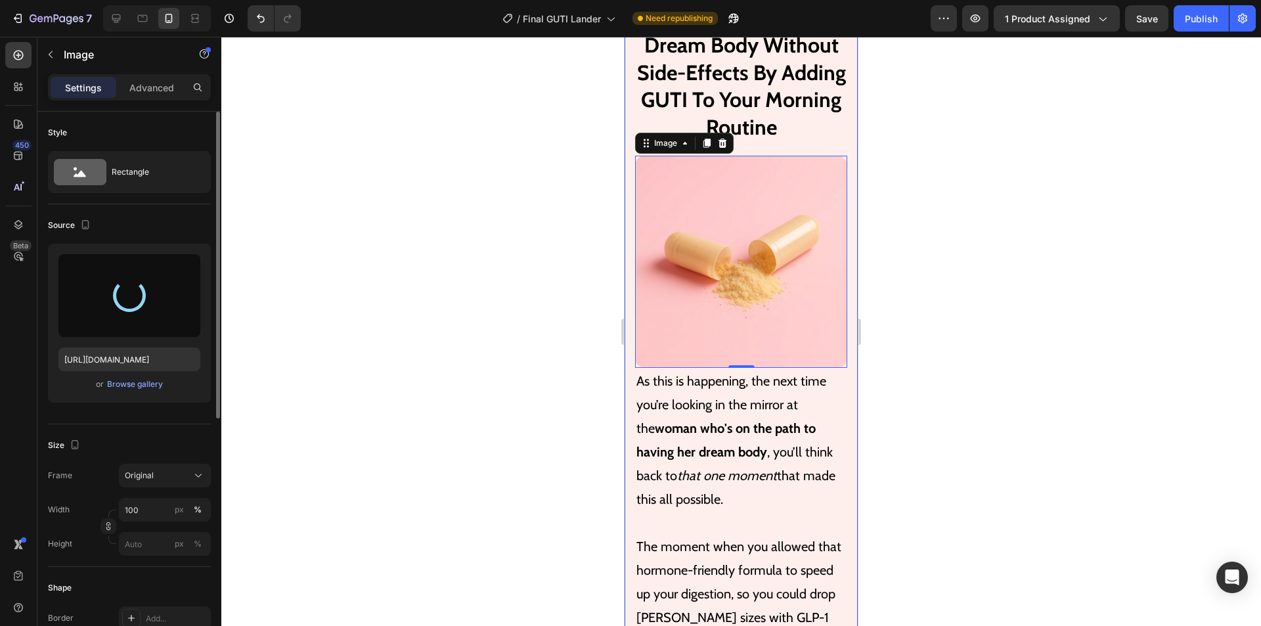
type input "[URL][DOMAIN_NAME]"
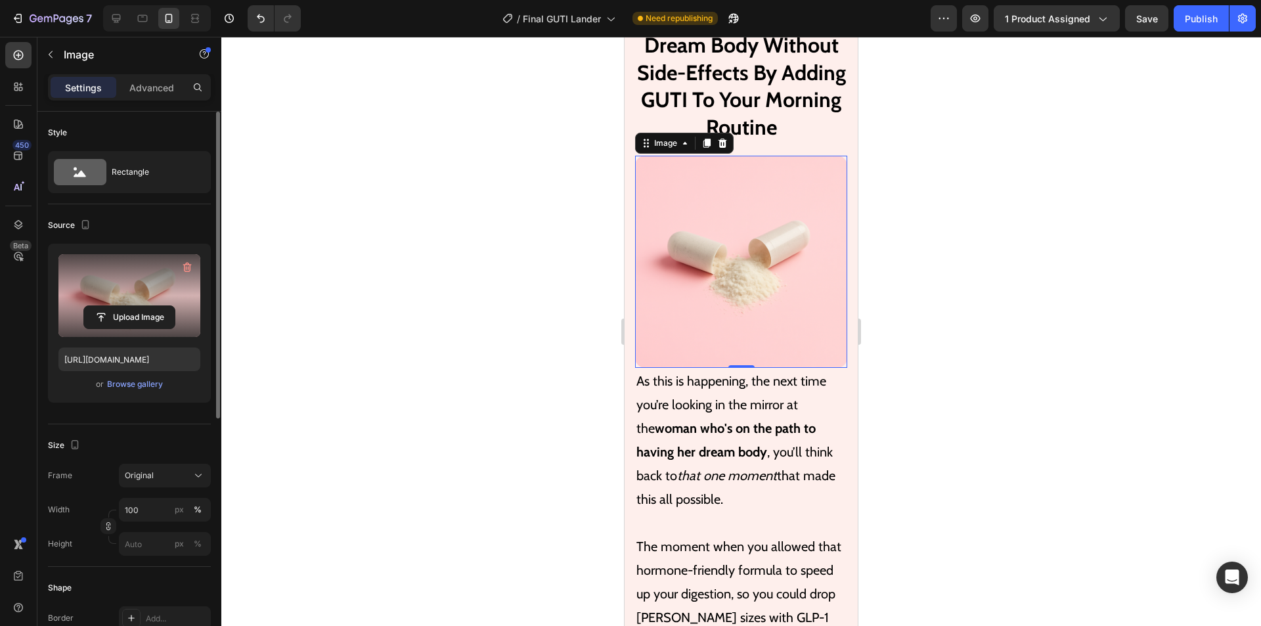
click at [799, 107] on h2 "Transition To Your Dream Body Without Side-Effects By Adding GUTI To Your Morni…" at bounding box center [741, 72] width 212 height 139
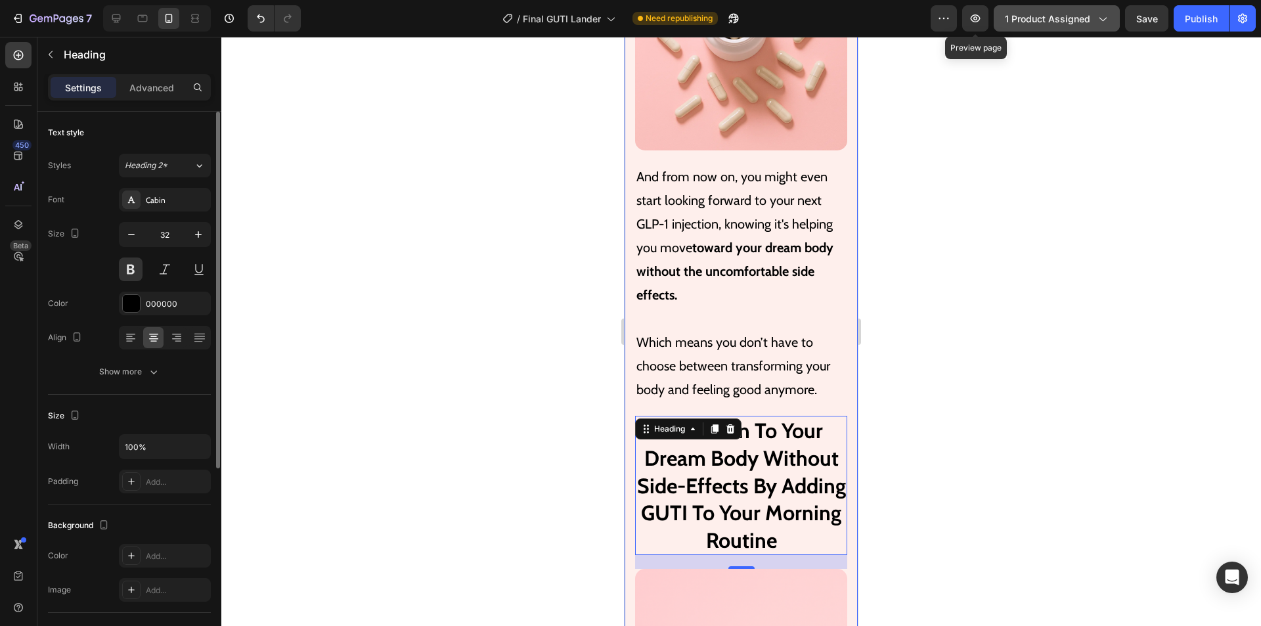
scroll to position [5151, 0]
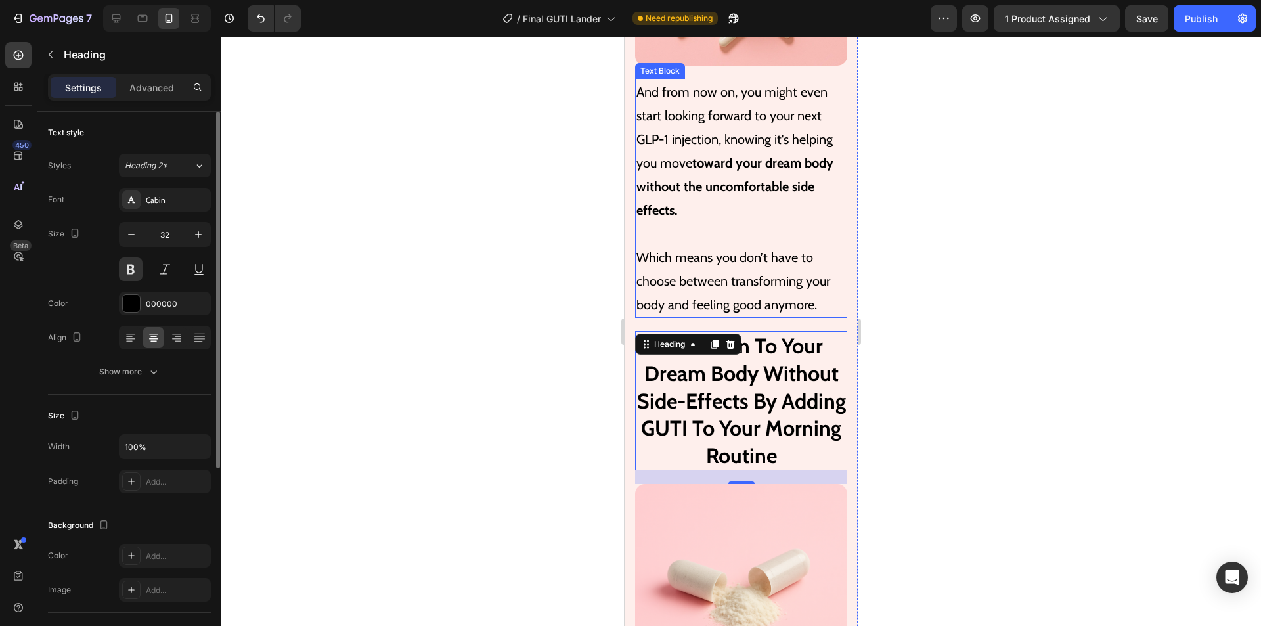
click at [792, 232] on p at bounding box center [740, 234] width 209 height 24
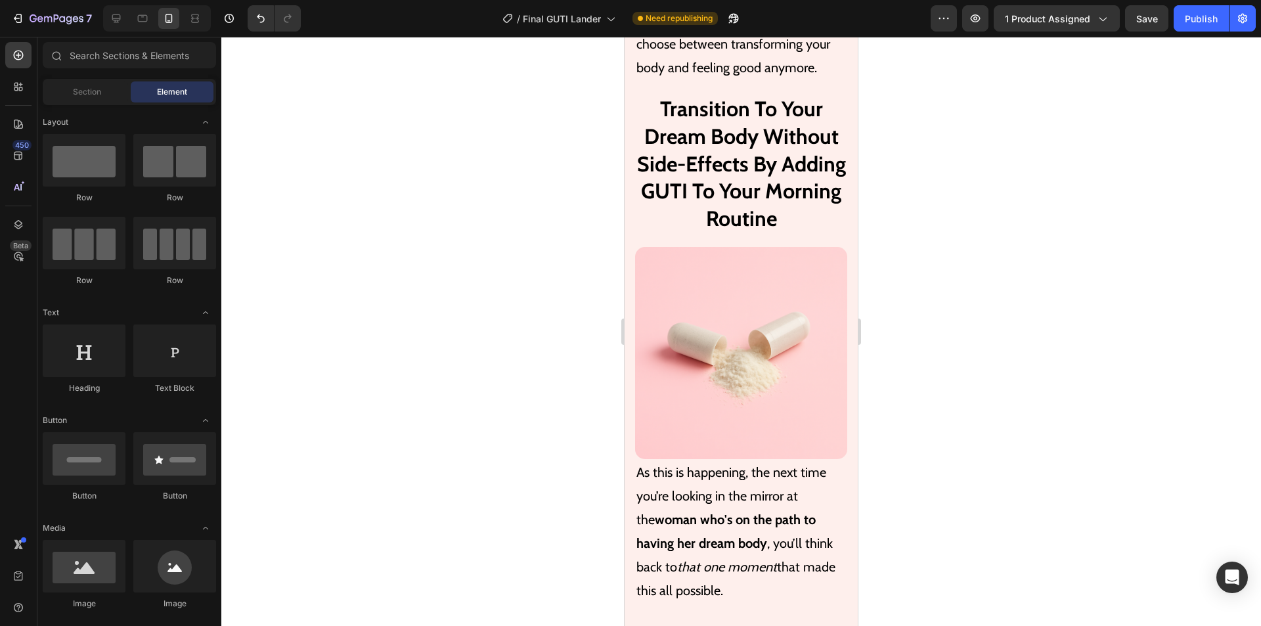
scroll to position [5387, 0]
drag, startPoint x: 1147, startPoint y: 25, endPoint x: 1161, endPoint y: 45, distance: 25.0
click at [1161, 26] on div "7 / Final GUTI Lander Need republishing Preview 1 product assigned Save Publish…" at bounding box center [630, 26] width 1261 height 0
click at [1197, 18] on div "Publish" at bounding box center [1200, 19] width 33 height 14
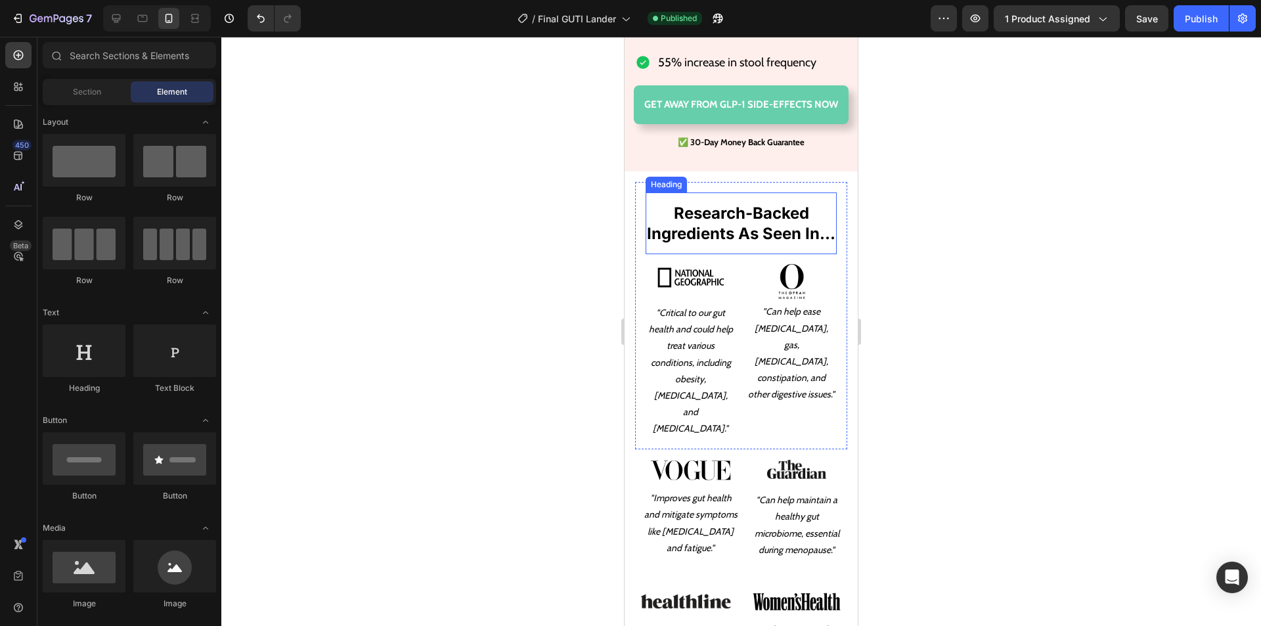
scroll to position [408, 0]
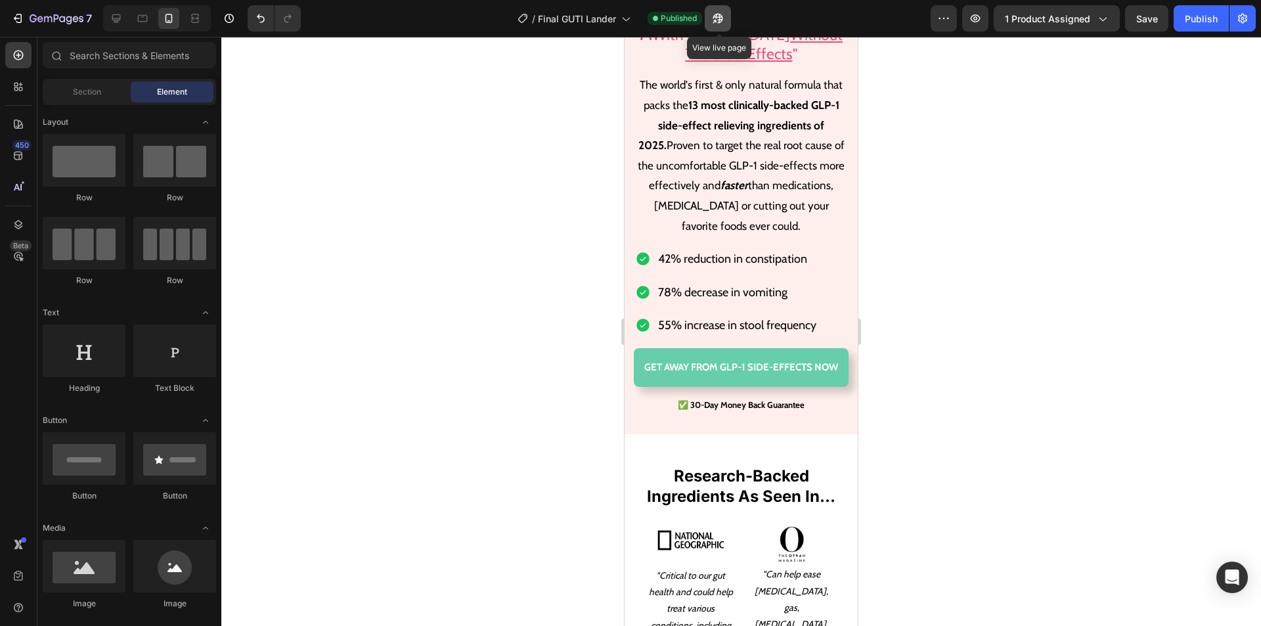
click at [719, 22] on icon "button" at bounding box center [717, 18] width 13 height 13
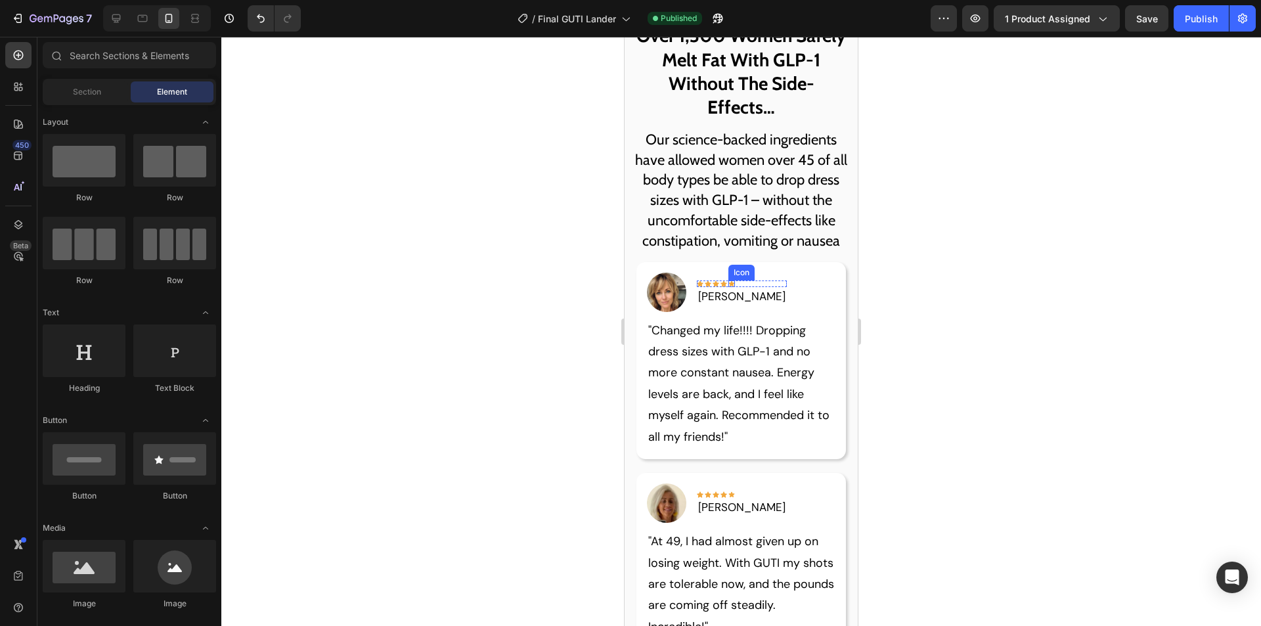
scroll to position [1524, 0]
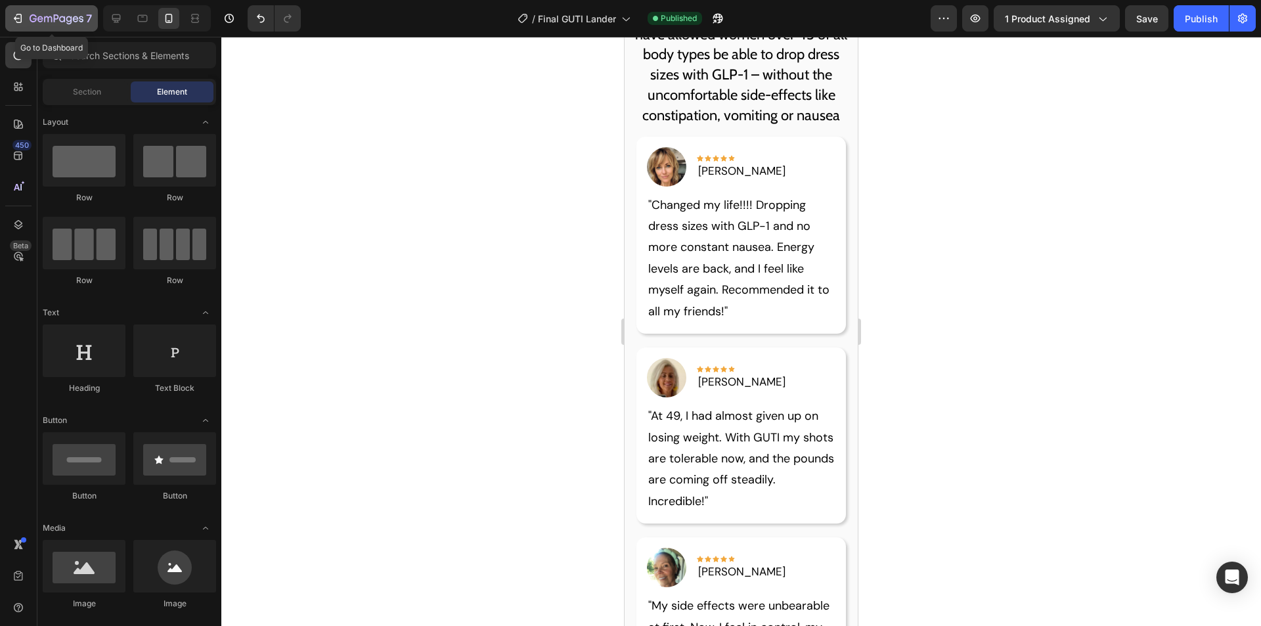
click at [17, 18] on icon "button" at bounding box center [17, 18] width 13 height 13
